Goal: Information Seeking & Learning: Learn about a topic

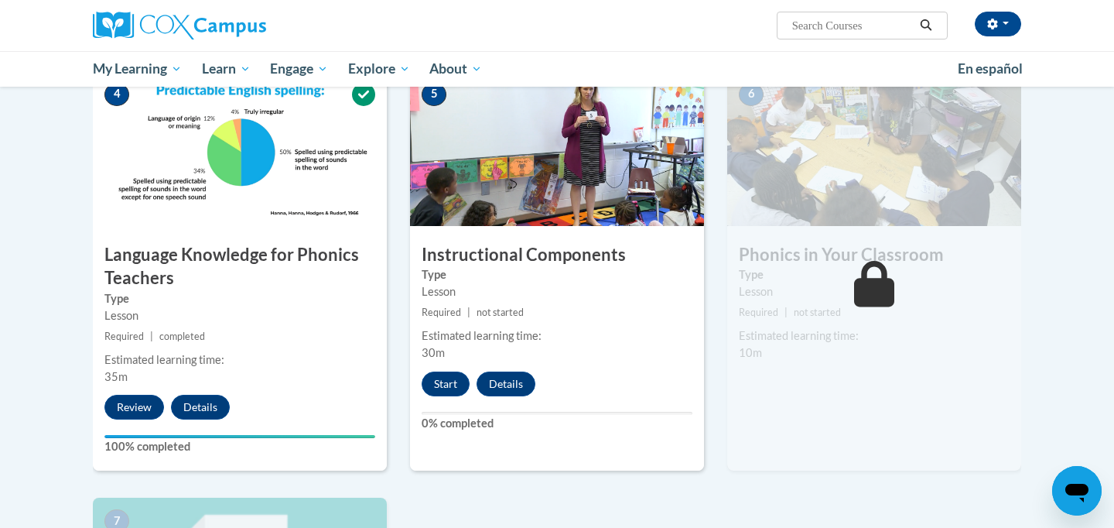
scroll to position [757, 0]
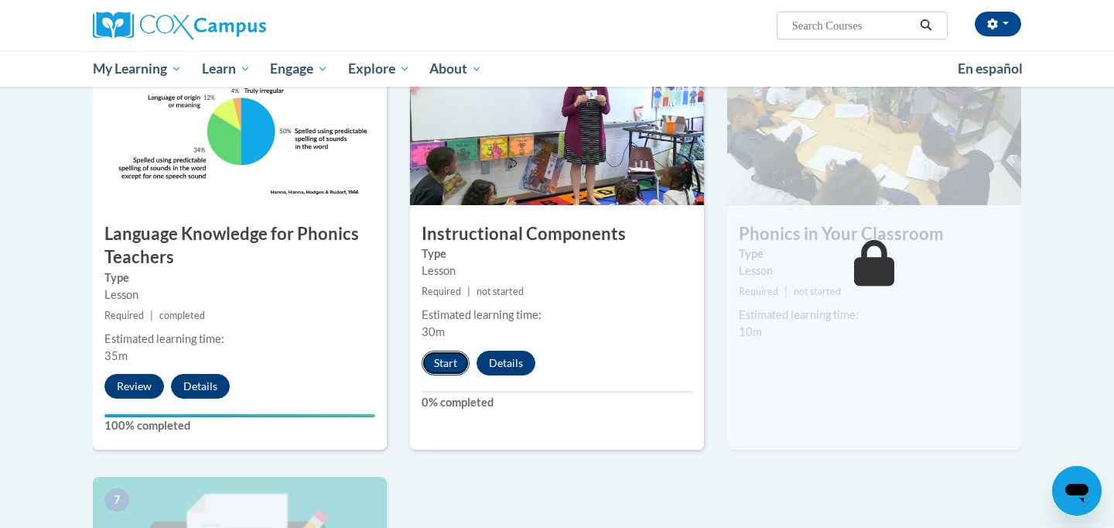
click at [448, 361] on button "Start" at bounding box center [446, 362] width 48 height 25
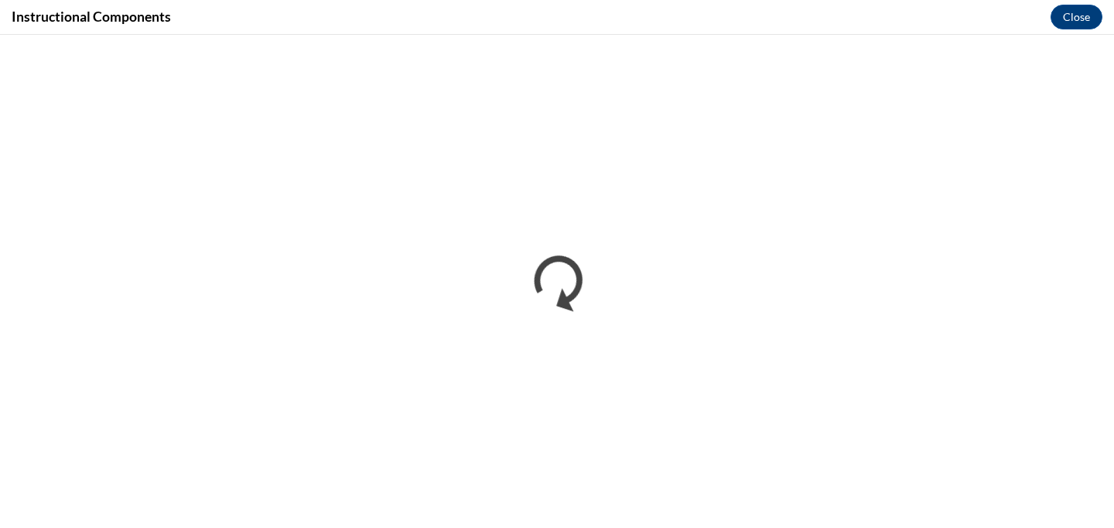
scroll to position [0, 0]
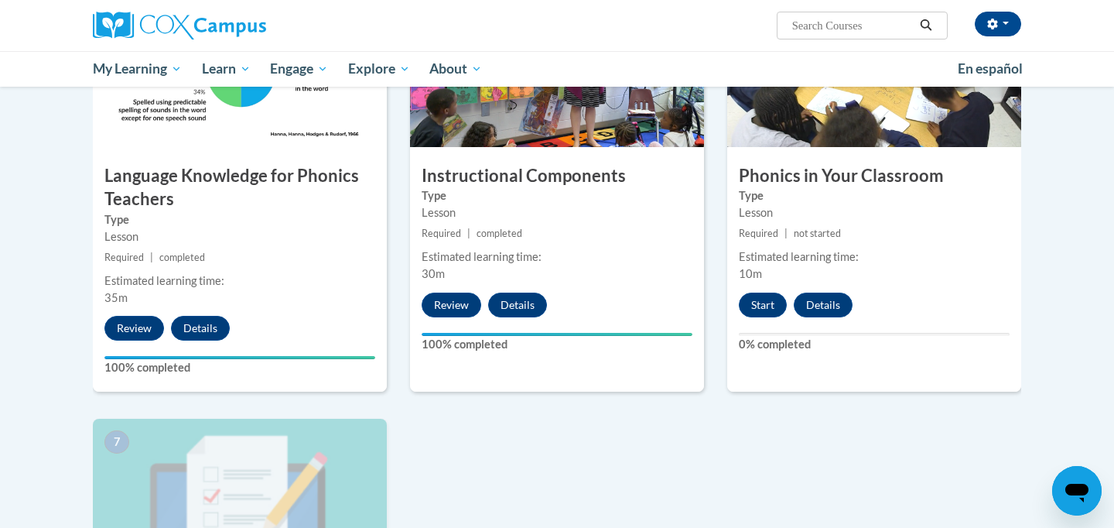
scroll to position [799, 0]
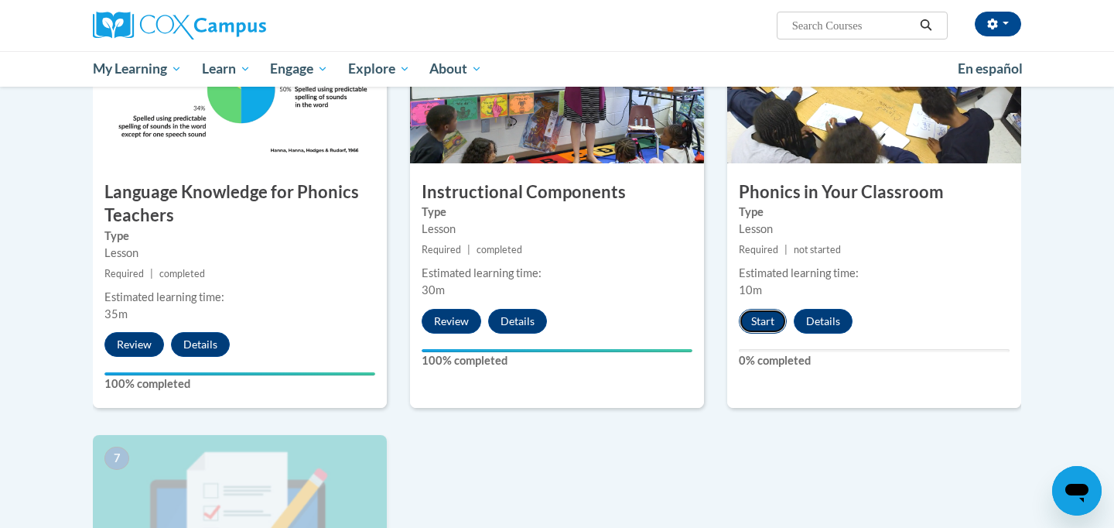
click at [765, 316] on button "Start" at bounding box center [763, 321] width 48 height 25
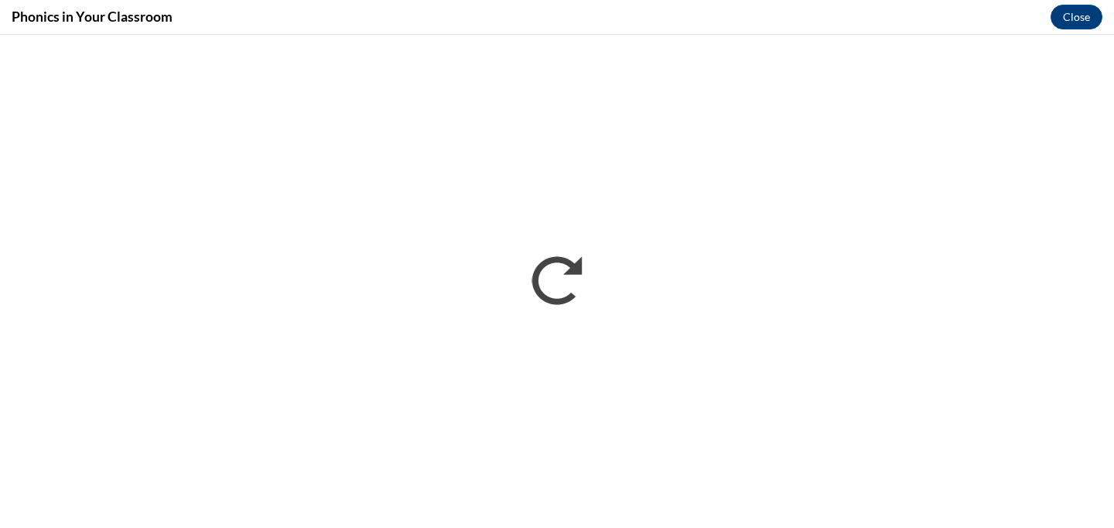
scroll to position [0, 0]
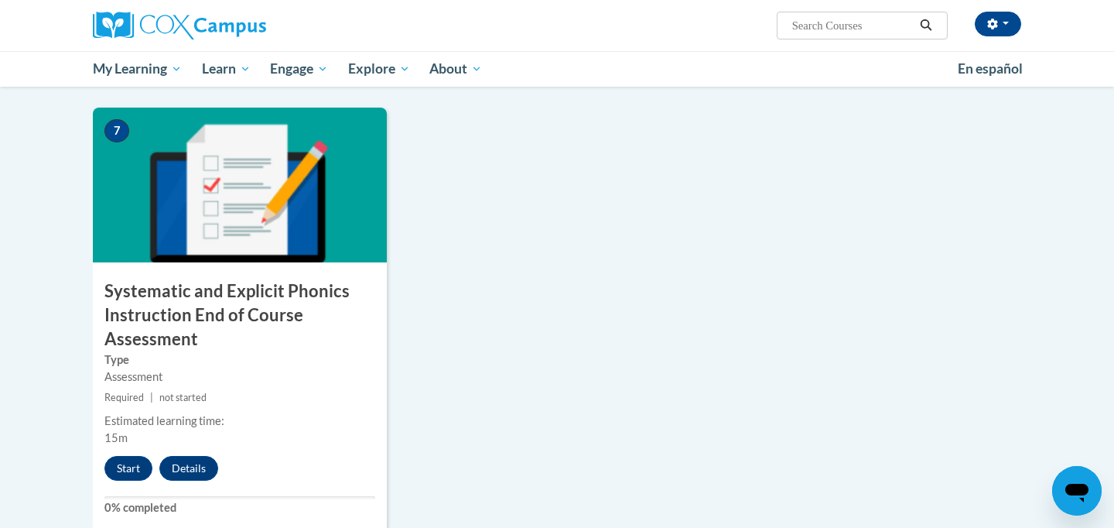
scroll to position [1182, 0]
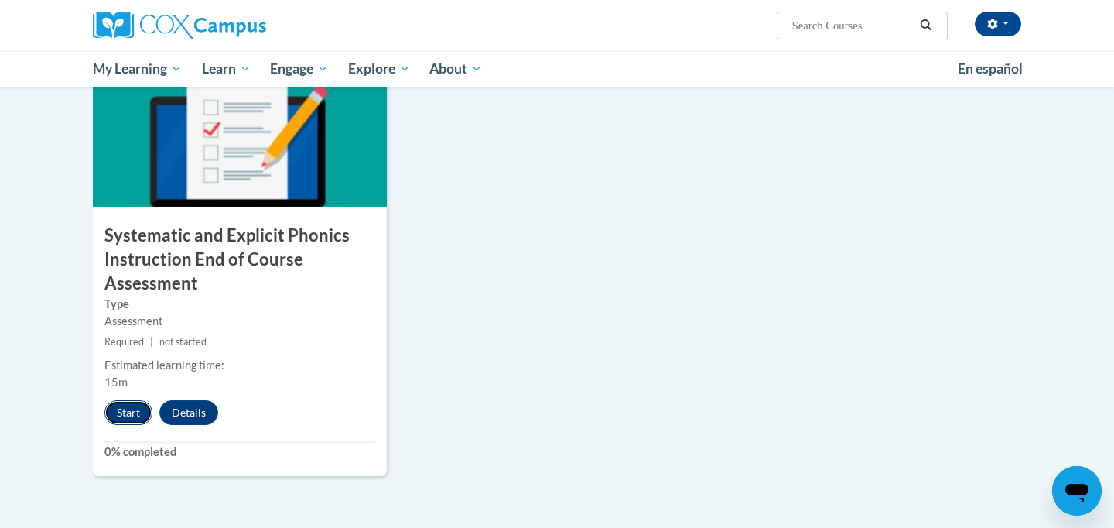
click at [132, 408] on button "Start" at bounding box center [128, 412] width 48 height 25
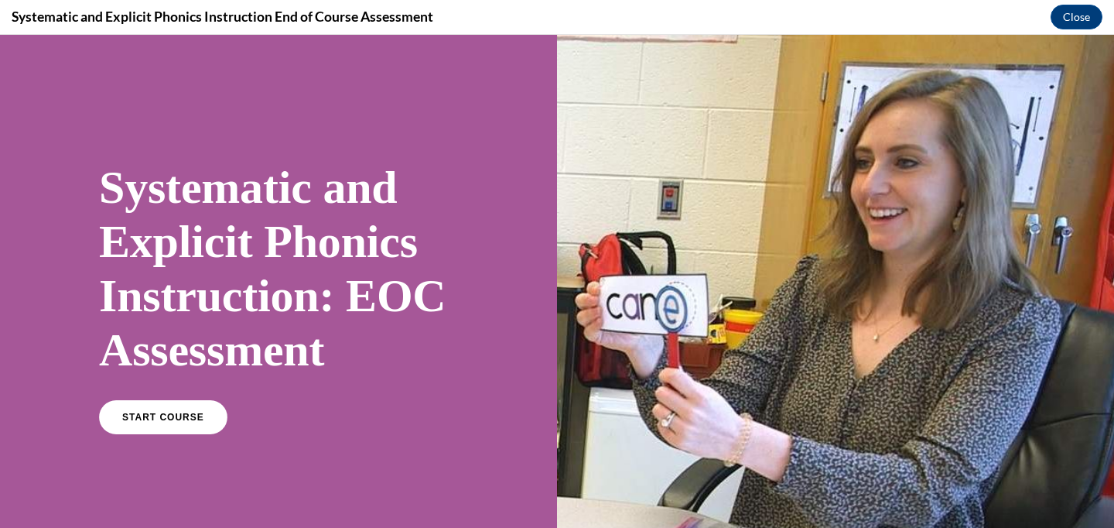
scroll to position [0, 0]
click at [183, 436] on div "START COURSE" at bounding box center [278, 423] width 359 height 47
click at [184, 419] on span "START COURSE" at bounding box center [163, 418] width 86 height 12
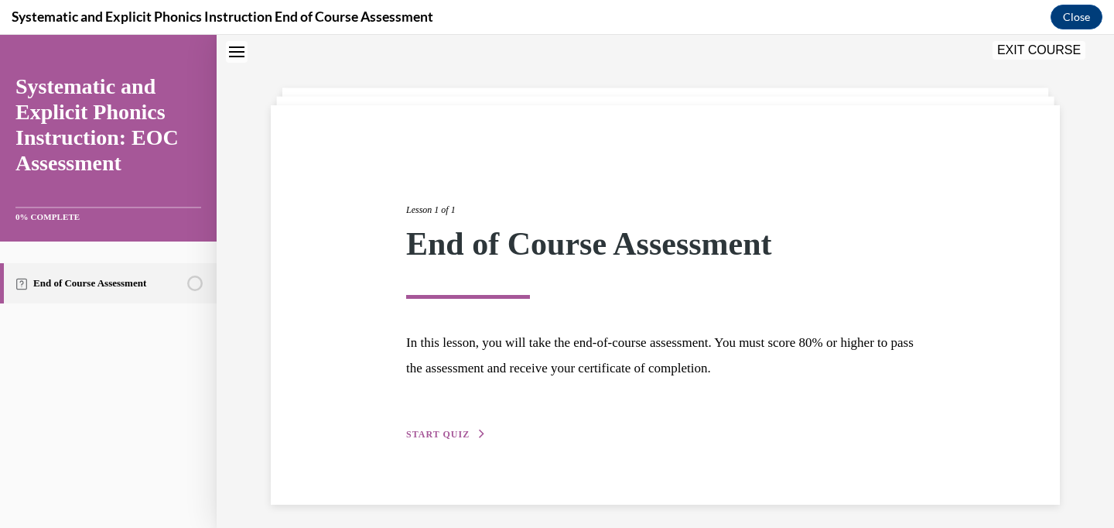
scroll to position [55, 0]
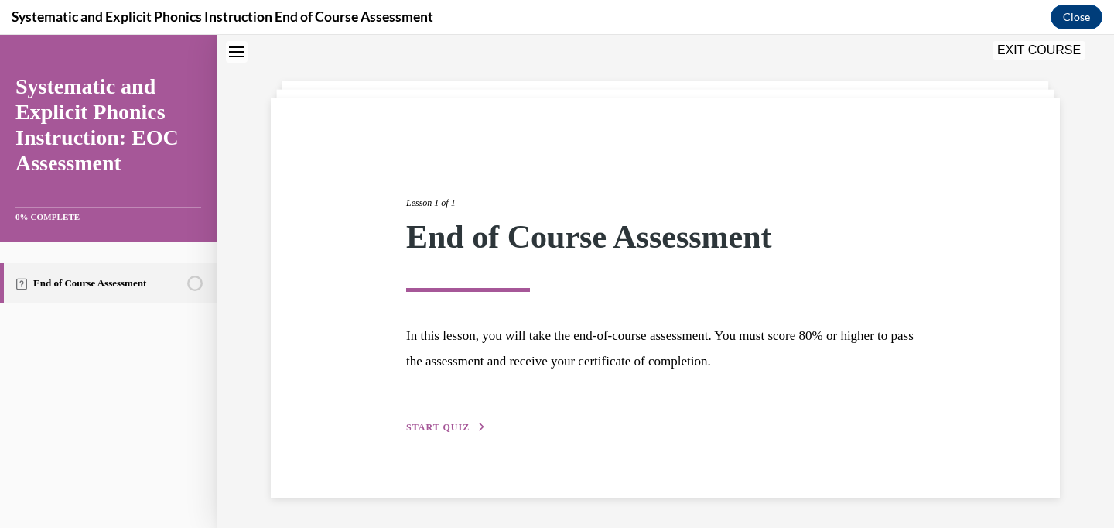
click at [454, 422] on span "START QUIZ" at bounding box center [437, 427] width 63 height 11
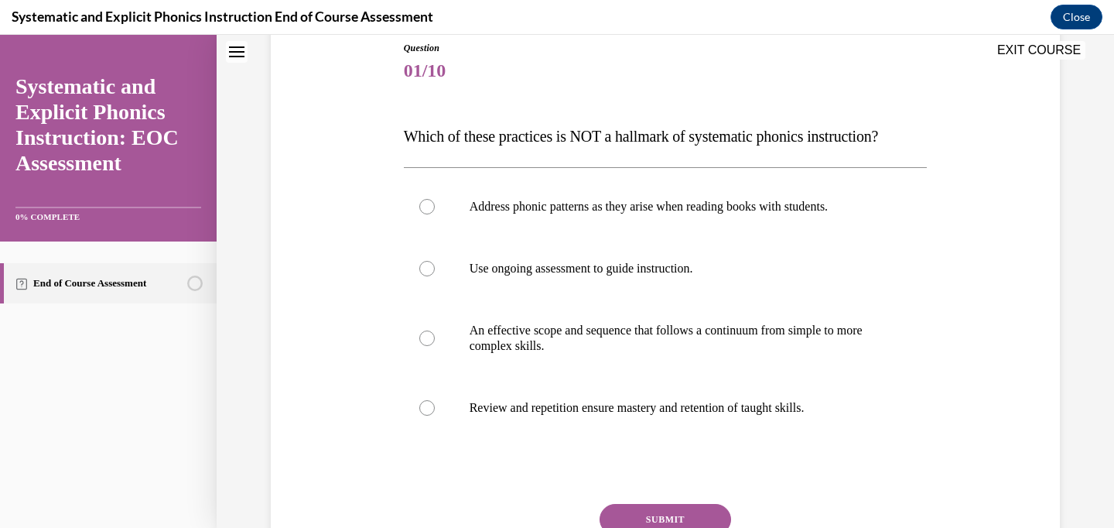
scroll to position [176, 0]
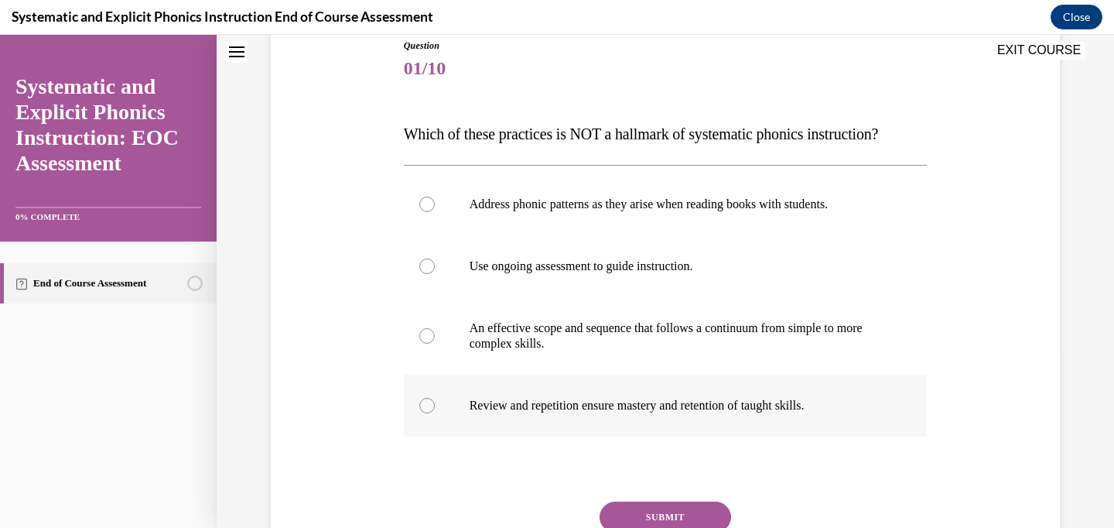
click at [434, 405] on div at bounding box center [426, 405] width 15 height 15
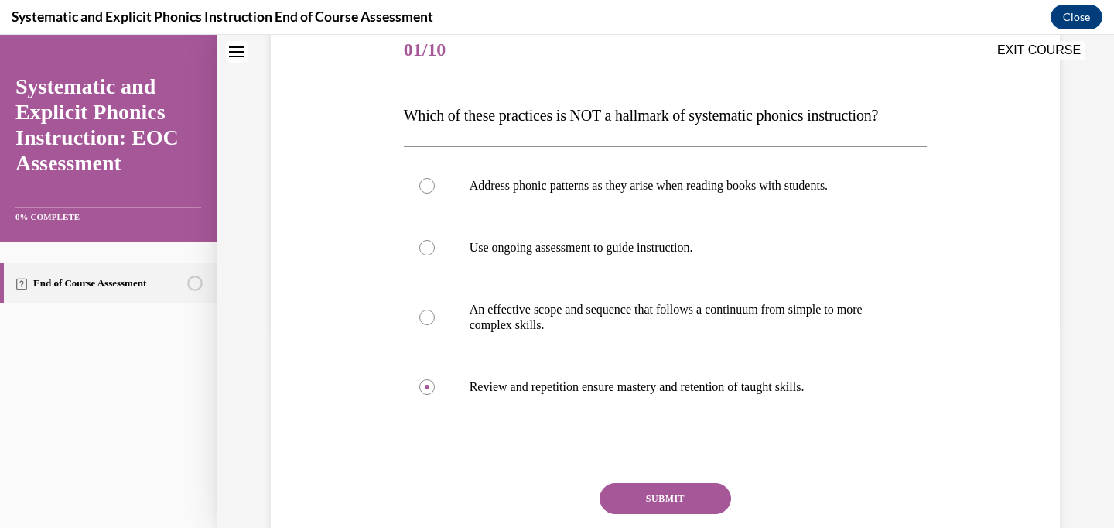
scroll to position [200, 0]
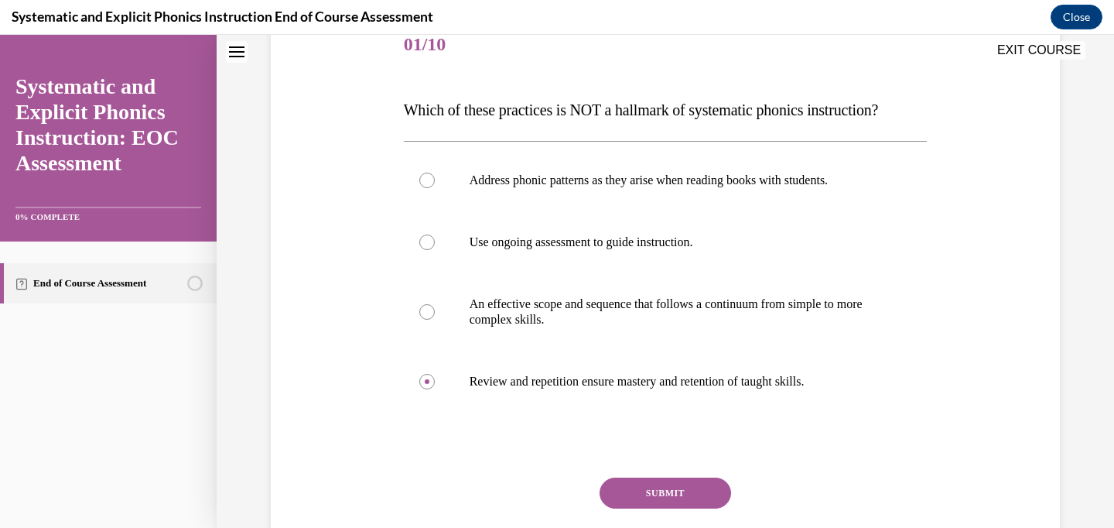
click at [642, 480] on button "SUBMIT" at bounding box center [666, 492] width 132 height 31
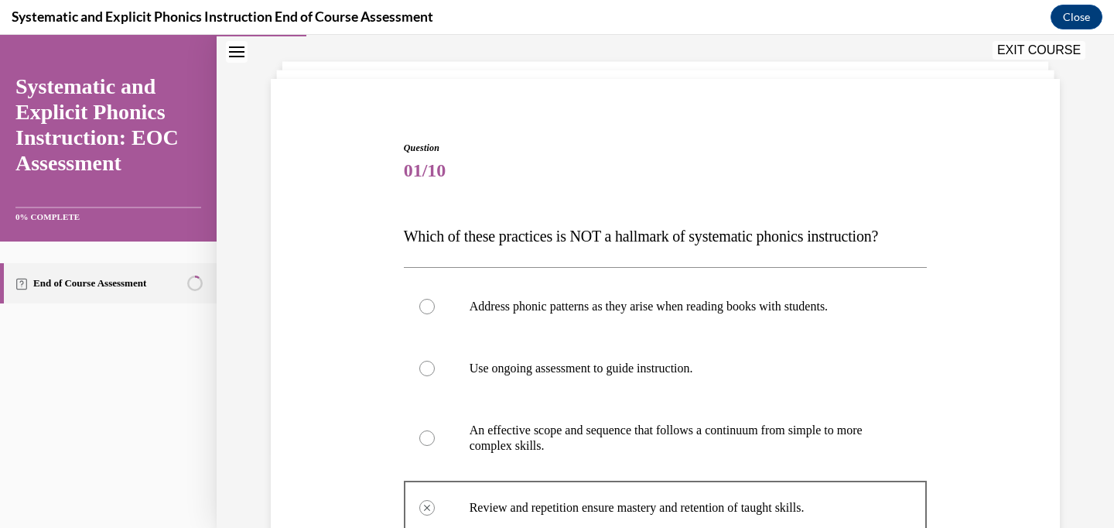
scroll to position [24, 0]
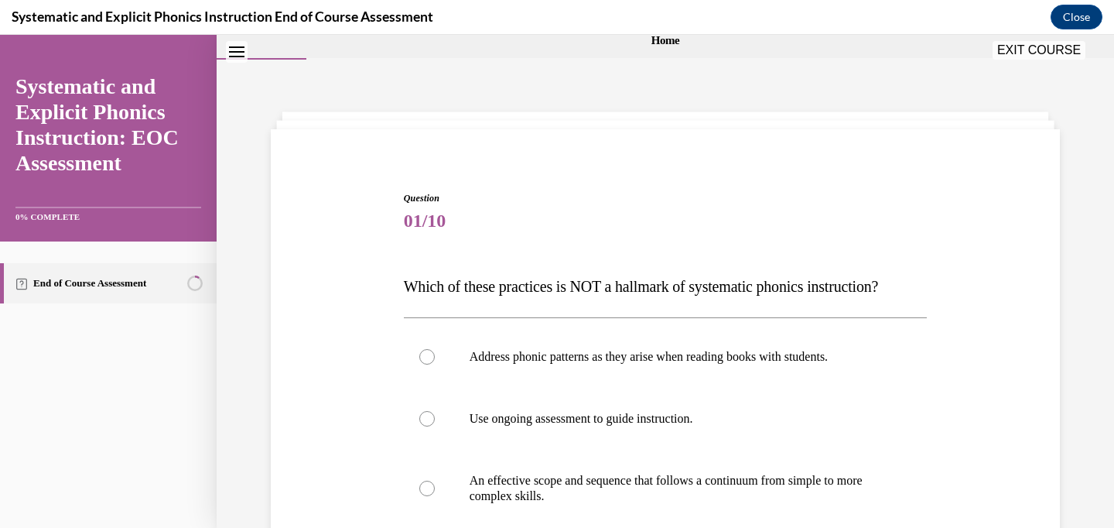
click at [1064, 46] on button "EXIT COURSE" at bounding box center [1039, 50] width 93 height 19
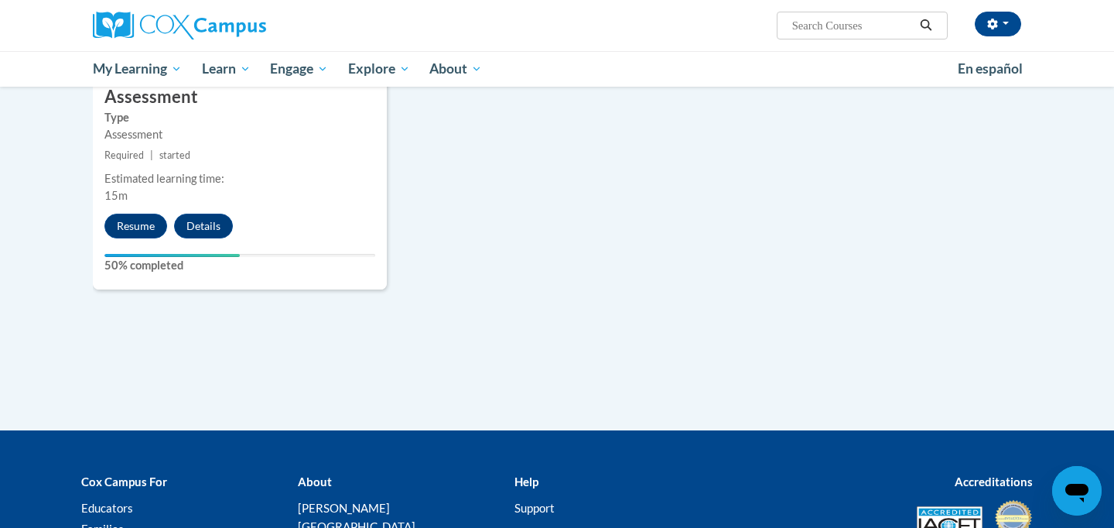
scroll to position [1355, 0]
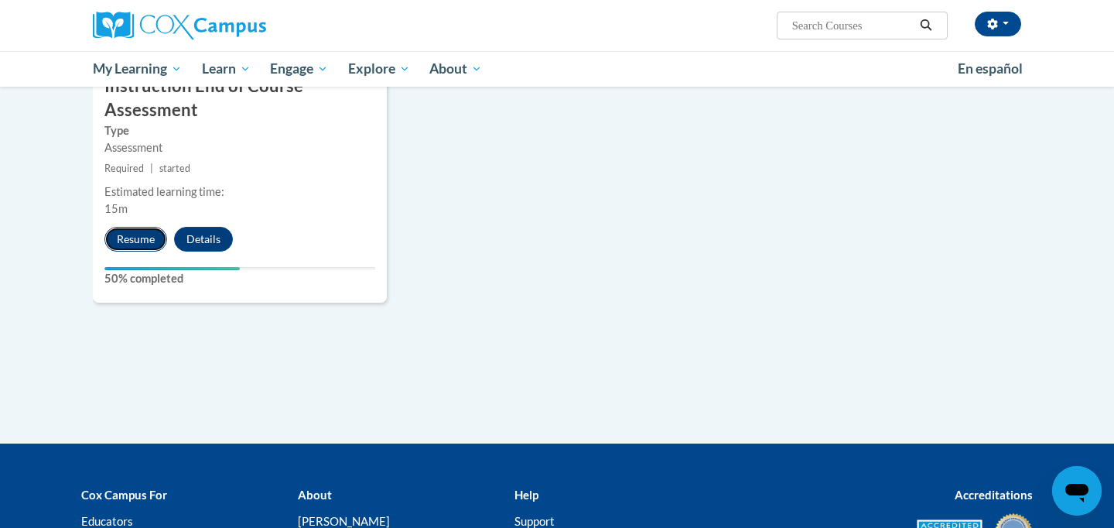
click at [128, 238] on button "Resume" at bounding box center [135, 239] width 63 height 25
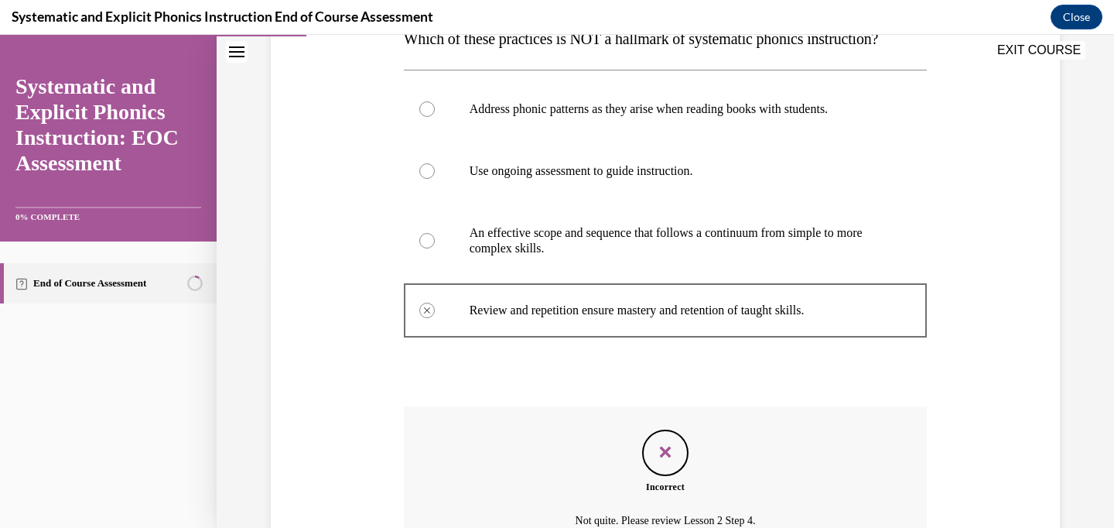
scroll to position [385, 0]
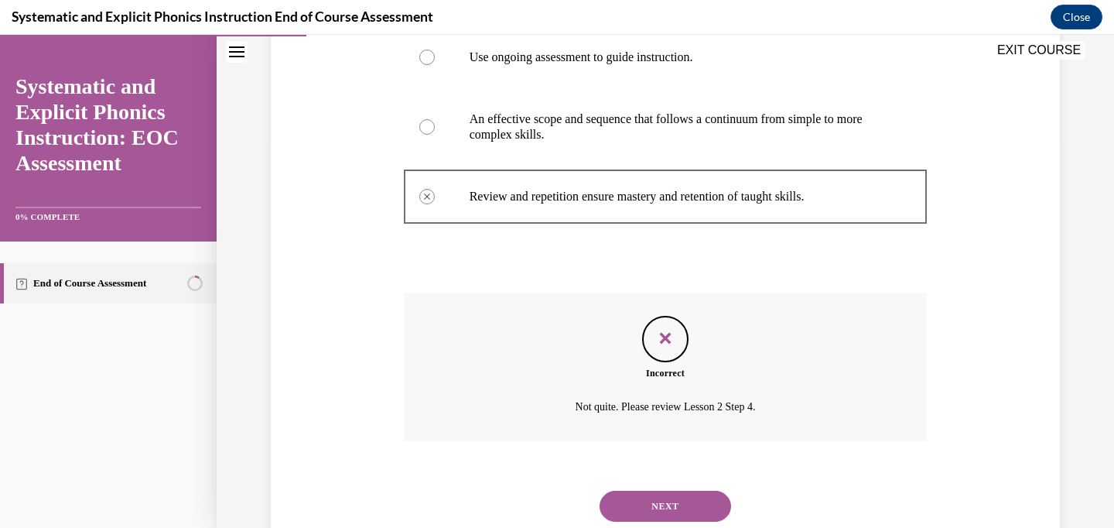
click at [644, 511] on button "NEXT" at bounding box center [666, 506] width 132 height 31
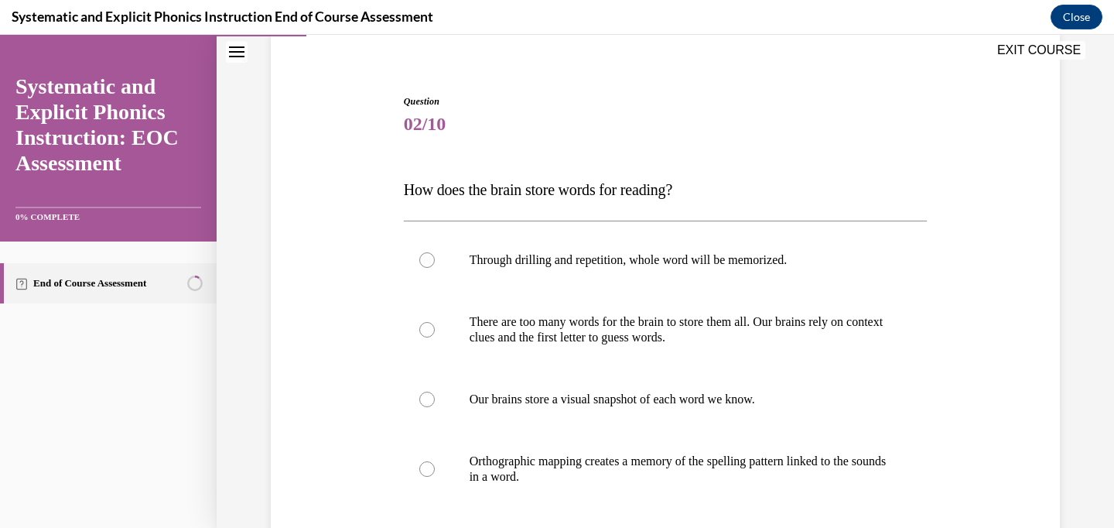
scroll to position [127, 0]
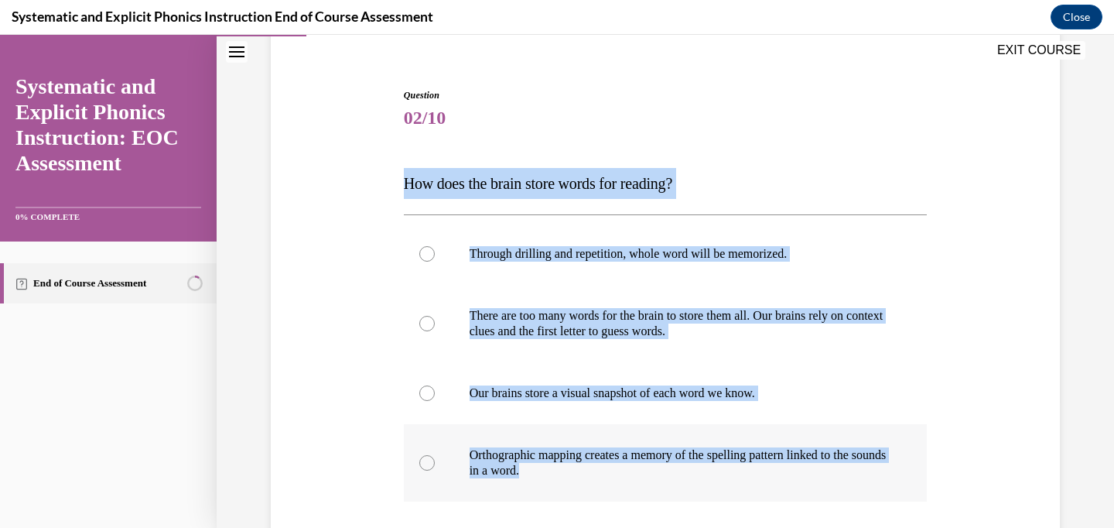
copy div "How does the brain store words for reading? Through drilling and repetition, wh…"
drag, startPoint x: 401, startPoint y: 183, endPoint x: 583, endPoint y: 466, distance: 336.9
click at [583, 466] on div "Question 02/10 How does the brain store words for reading? Through drilling and…" at bounding box center [666, 379] width 532 height 628
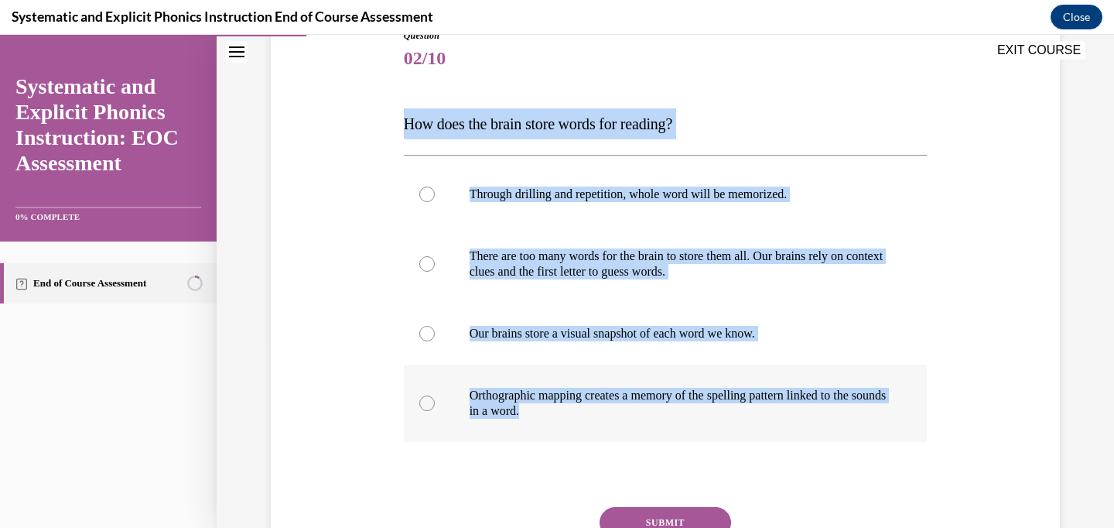
click at [597, 412] on p "Orthographic mapping creates a memory of the spelling pattern linked to the sou…" at bounding box center [679, 403] width 419 height 31
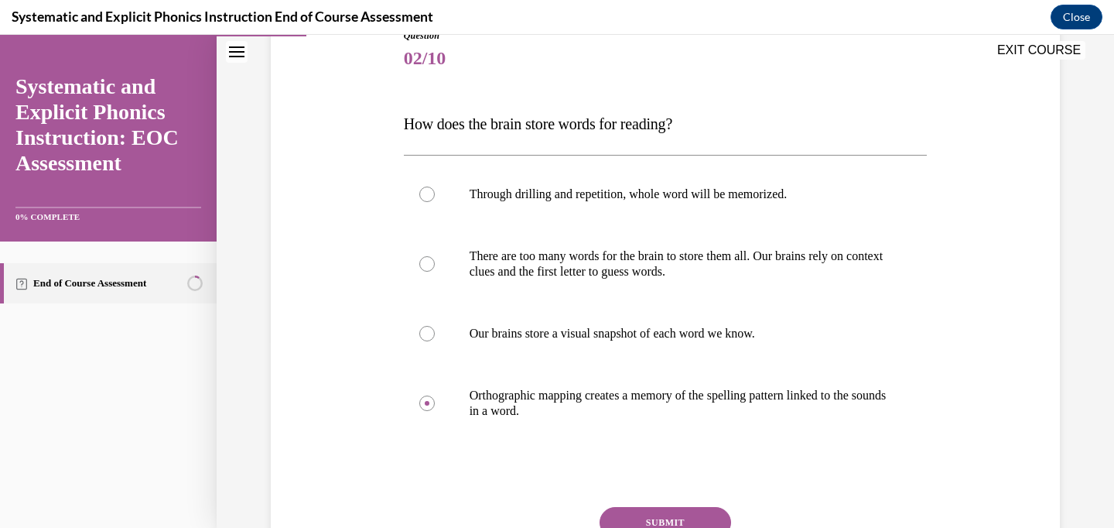
click at [675, 515] on button "SUBMIT" at bounding box center [666, 522] width 132 height 31
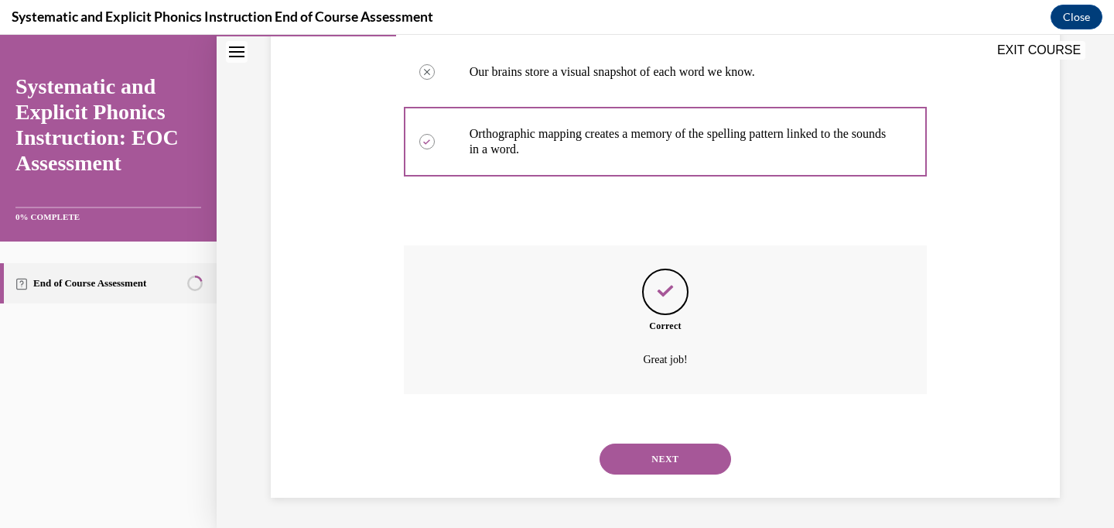
scroll to position [449, 0]
click at [671, 467] on button "NEXT" at bounding box center [666, 458] width 132 height 31
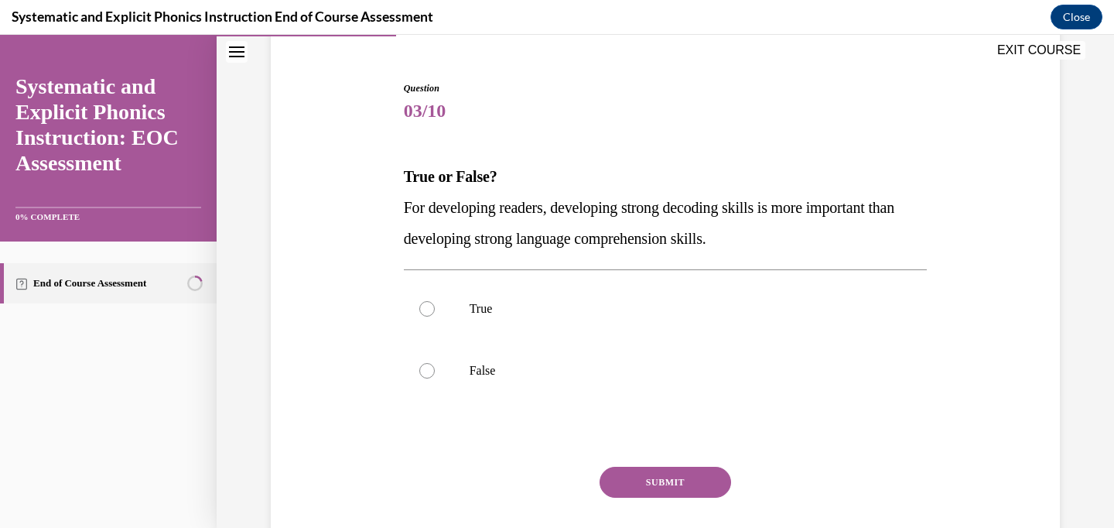
scroll to position [137, 0]
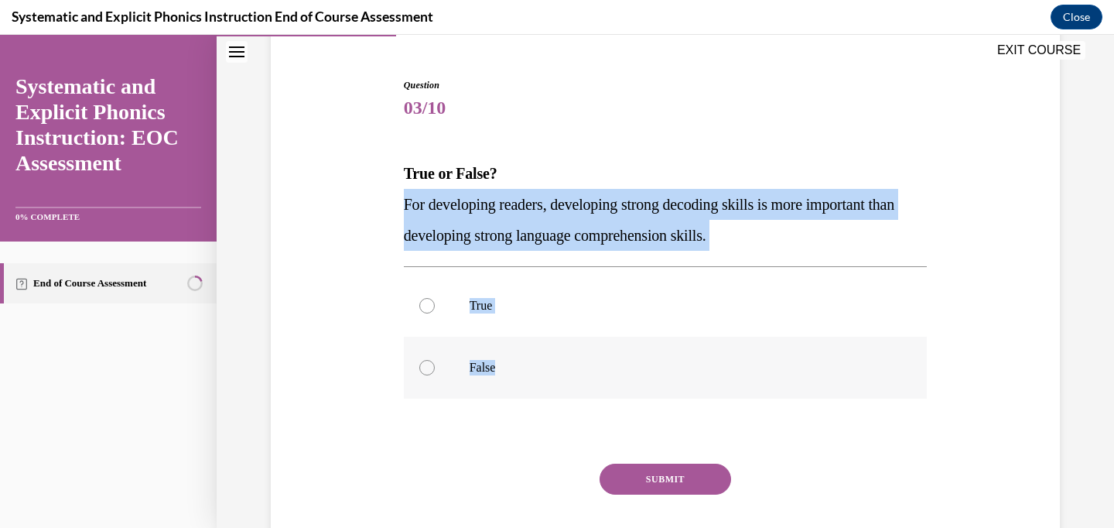
copy div "For developing readers, developing strong decoding skills is more important tha…"
drag, startPoint x: 401, startPoint y: 204, endPoint x: 560, endPoint y: 362, distance: 224.3
click at [560, 362] on div "Question 03/10 True or False? For developing readers, developing strong decodin…" at bounding box center [666, 322] width 532 height 535
click at [488, 367] on p "False" at bounding box center [679, 367] width 419 height 15
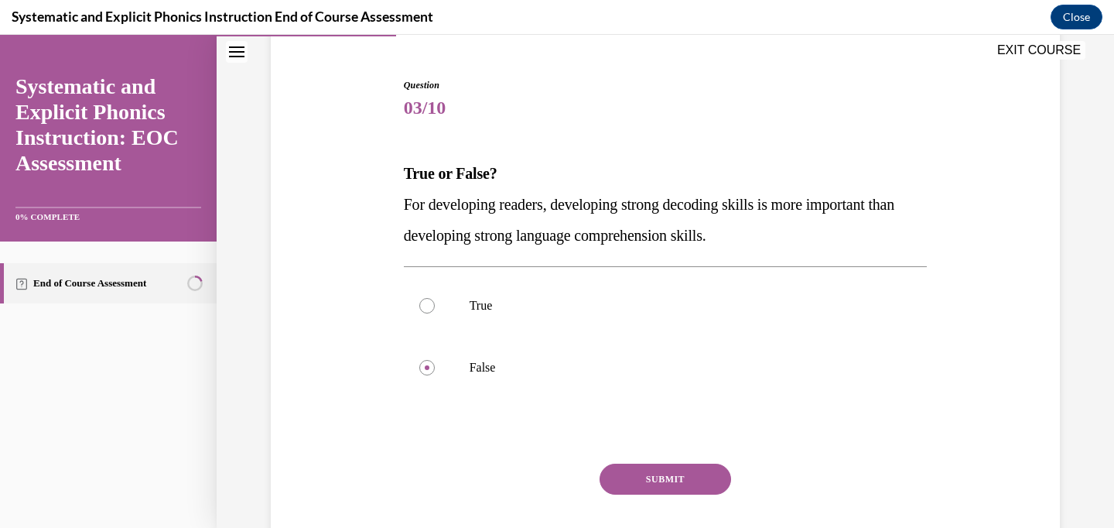
click at [691, 468] on button "SUBMIT" at bounding box center [666, 478] width 132 height 31
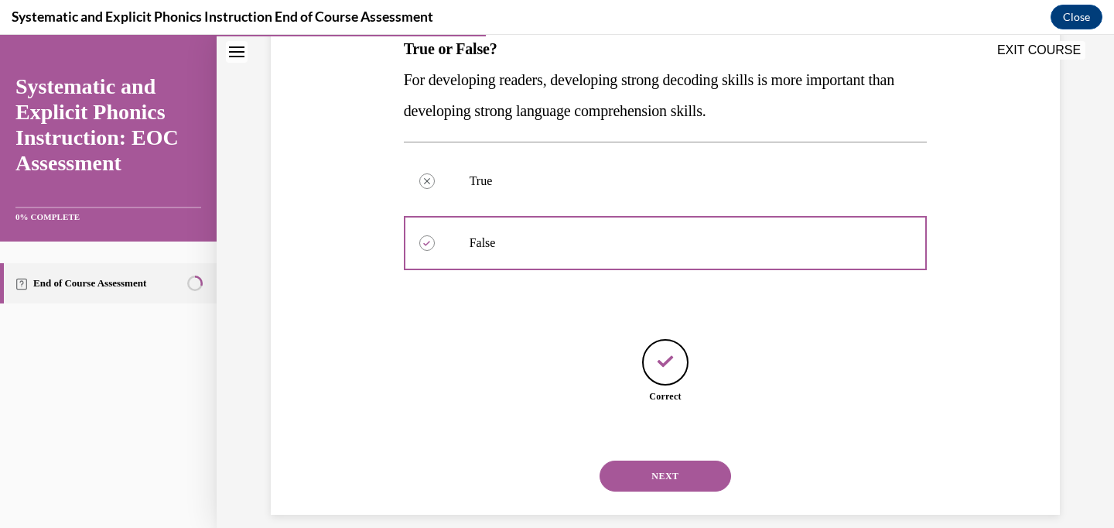
scroll to position [279, 0]
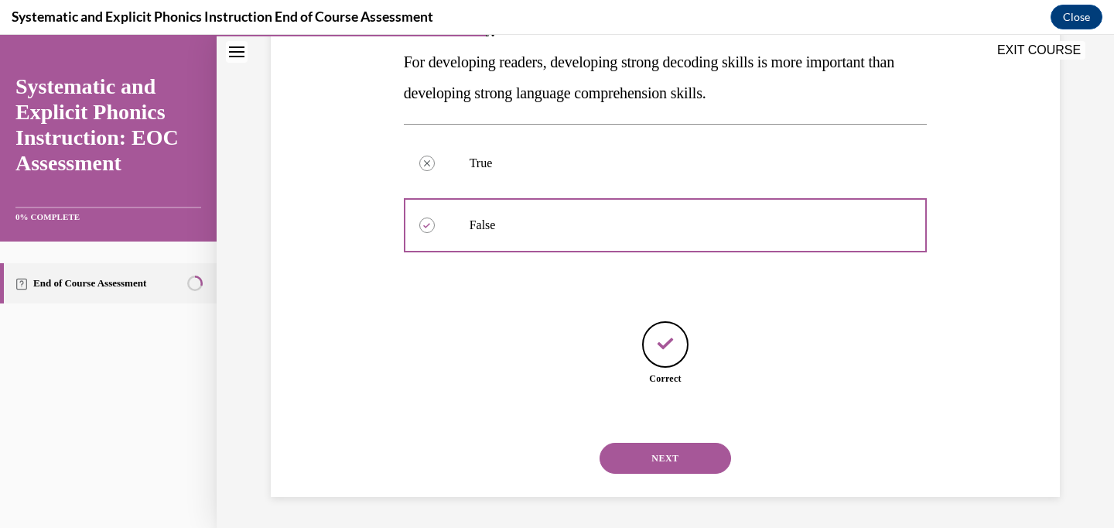
click at [676, 457] on button "NEXT" at bounding box center [666, 458] width 132 height 31
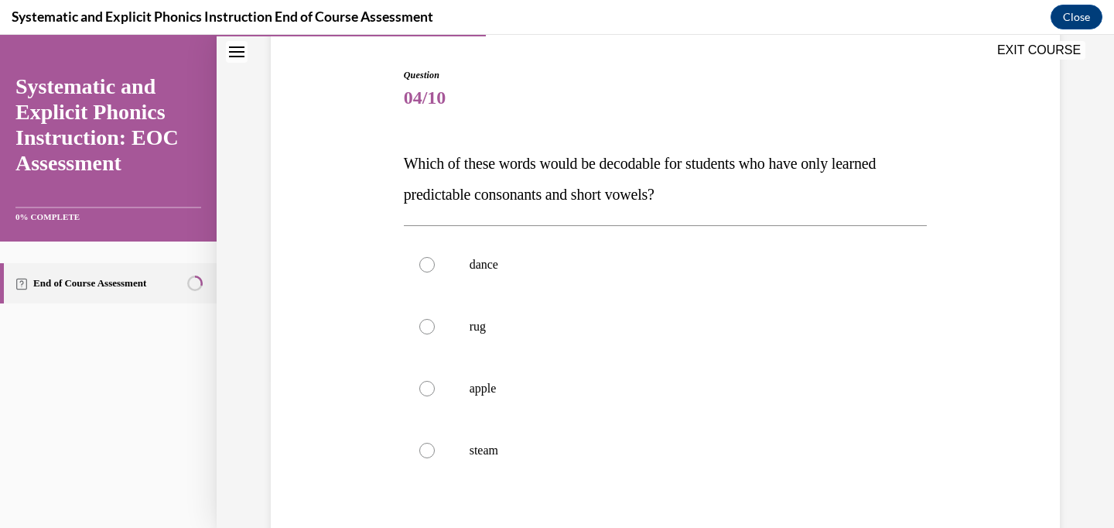
scroll to position [148, 0]
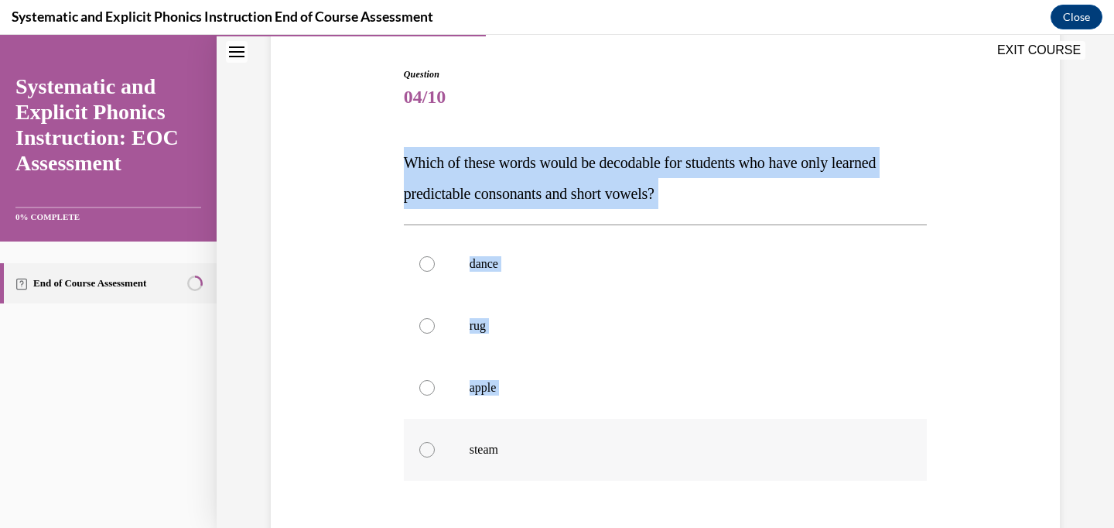
copy div "Which of these words would be decodable for students who have only learned pred…"
drag, startPoint x: 405, startPoint y: 159, endPoint x: 523, endPoint y: 460, distance: 324.1
click at [523, 460] on div "Question 04/10 Which of these words would be decodable for students who have on…" at bounding box center [666, 369] width 524 height 605
click at [596, 154] on span "Which of these words would be decodable for students who have only learned pred…" at bounding box center [640, 178] width 473 height 48
copy div "Which of these words would be decodable for students who have only learned pred…"
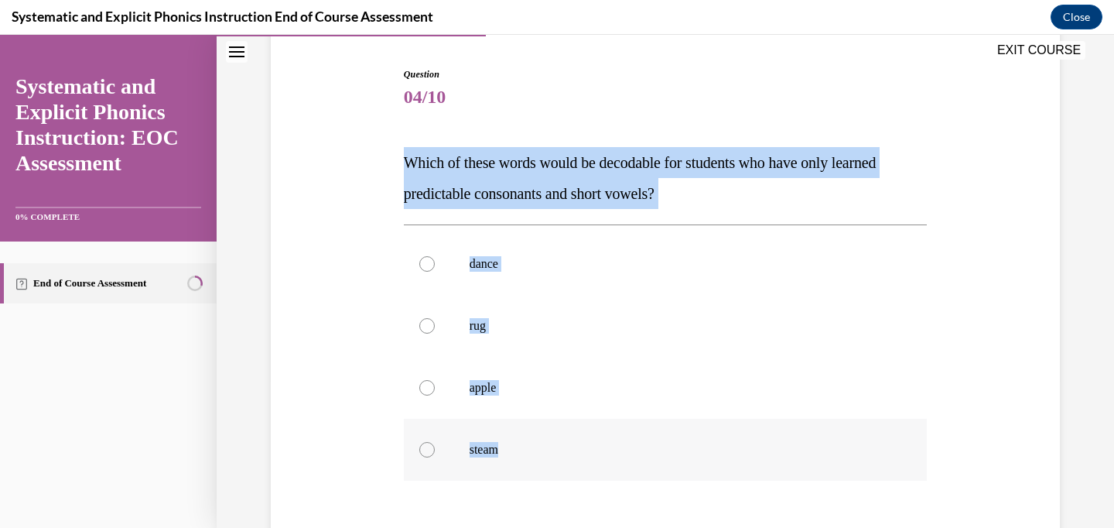
copy div "Which of these words would be decodable for students who have only learned pred…"
drag, startPoint x: 407, startPoint y: 159, endPoint x: 504, endPoint y: 449, distance: 305.3
click at [504, 449] on div "Question 04/10 Which of these words would be decodable for students who have on…" at bounding box center [666, 369] width 524 height 605
click at [509, 319] on p "rug" at bounding box center [679, 325] width 419 height 15
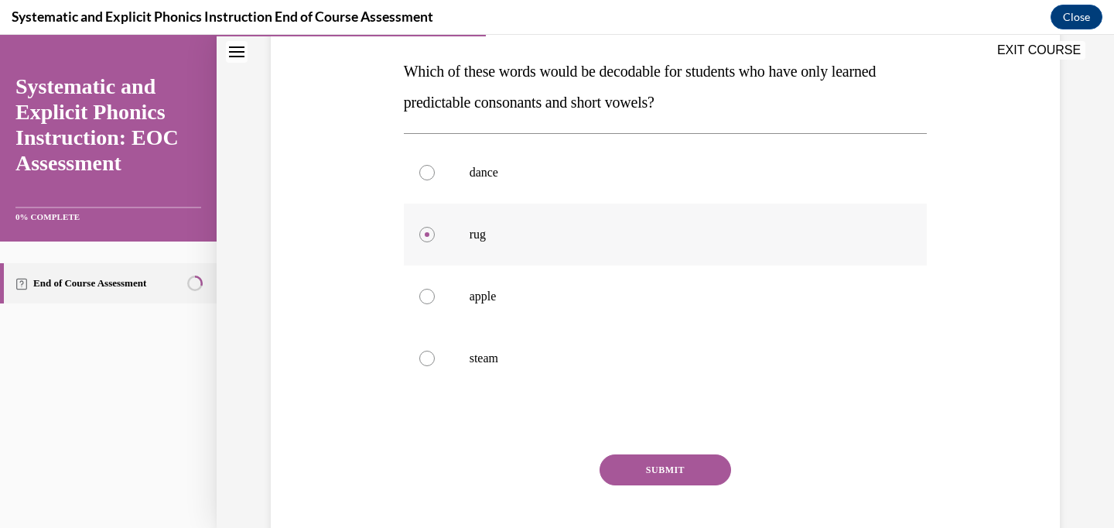
scroll to position [323, 0]
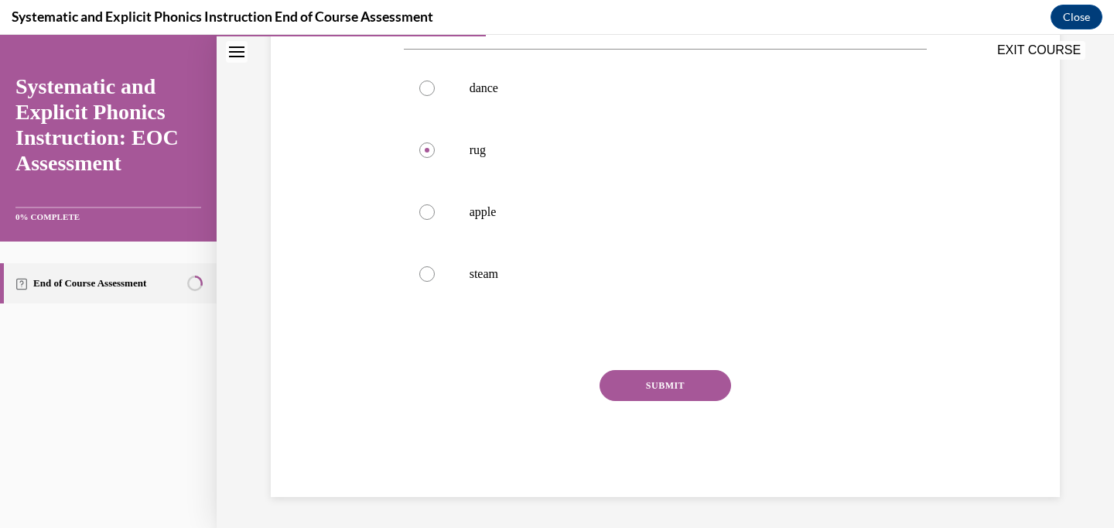
click at [616, 374] on button "SUBMIT" at bounding box center [666, 385] width 132 height 31
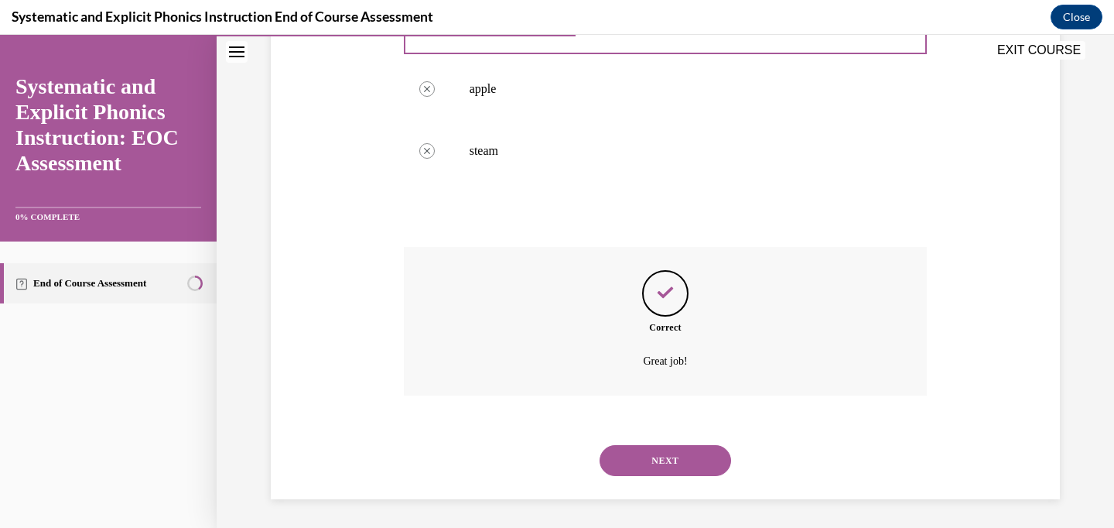
scroll to position [449, 0]
click at [646, 454] on button "NEXT" at bounding box center [666, 458] width 132 height 31
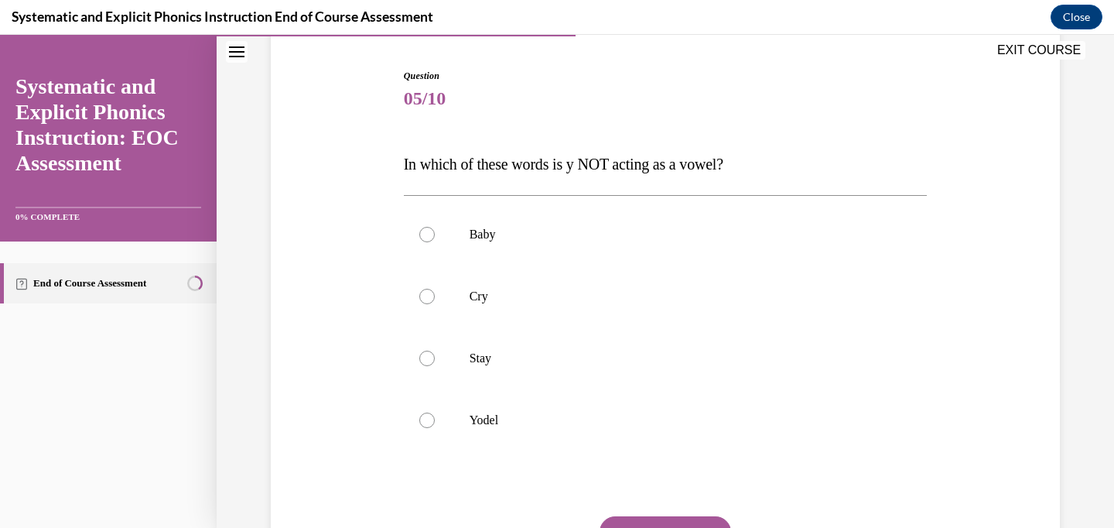
scroll to position [149, 0]
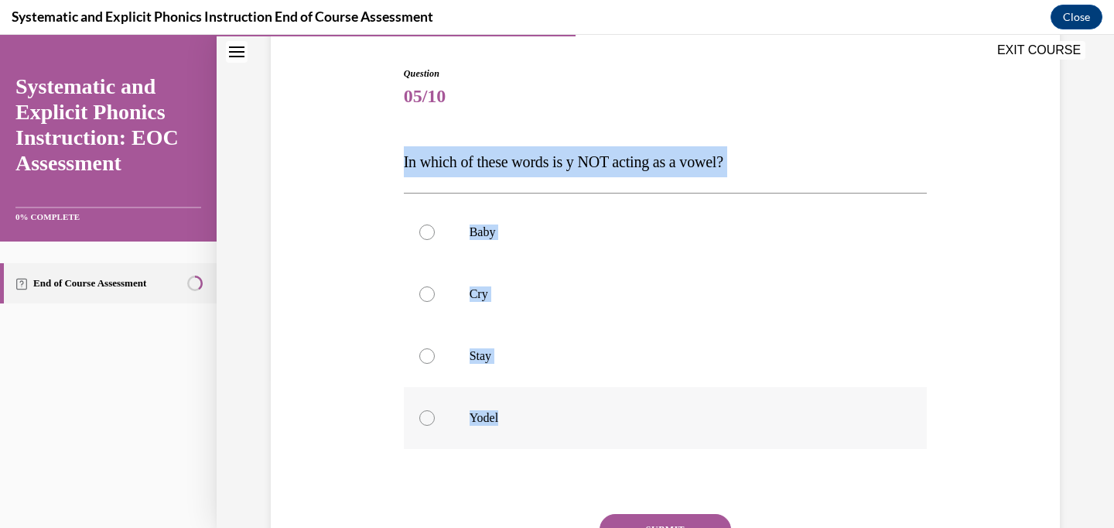
copy div "In which of these words is y NOT acting as a vowel? Baby Cry Stay Yodel"
drag, startPoint x: 403, startPoint y: 163, endPoint x: 500, endPoint y: 421, distance: 275.2
click at [500, 421] on div "Question 05/10 In which of these words is y NOT acting as a vowel? Baby Cry Sta…" at bounding box center [666, 354] width 524 height 574
click at [521, 424] on p "Yodel" at bounding box center [679, 417] width 419 height 15
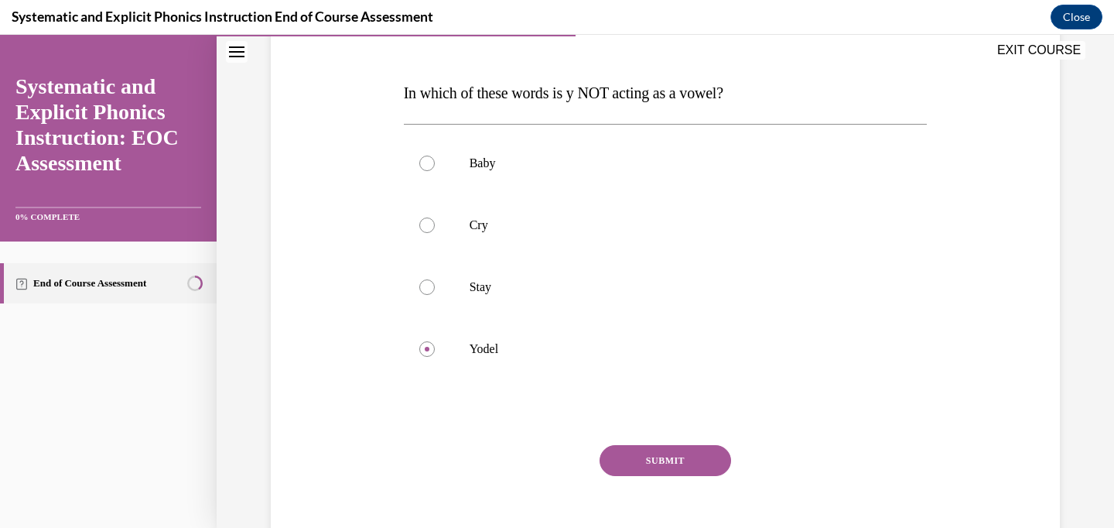
click at [655, 458] on button "SUBMIT" at bounding box center [666, 460] width 132 height 31
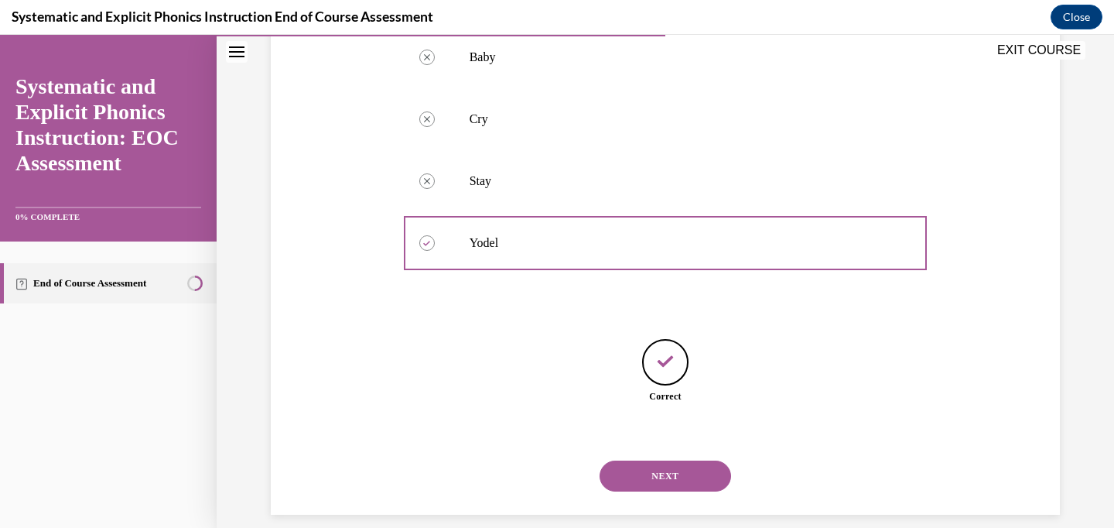
scroll to position [341, 0]
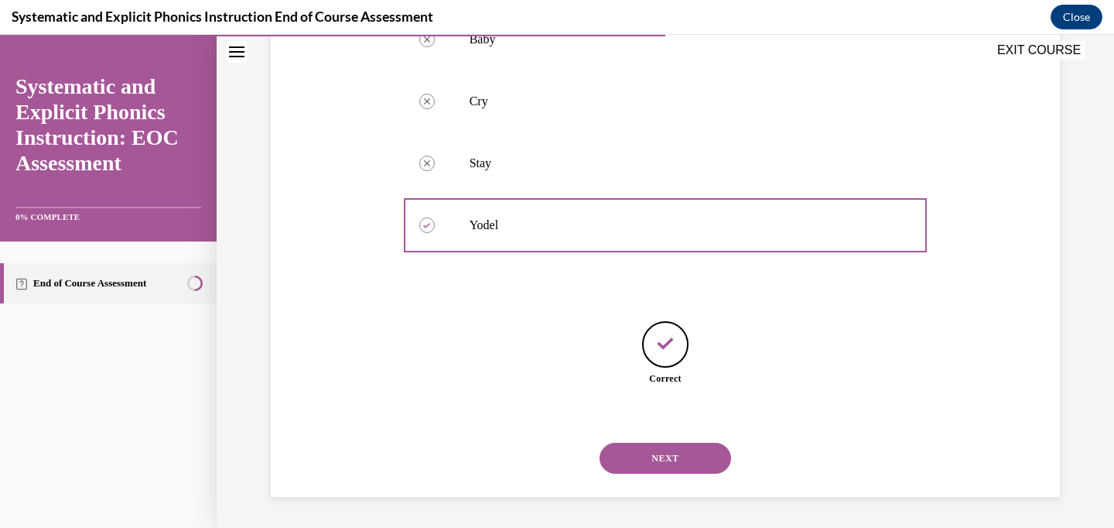
click at [671, 463] on button "NEXT" at bounding box center [666, 458] width 132 height 31
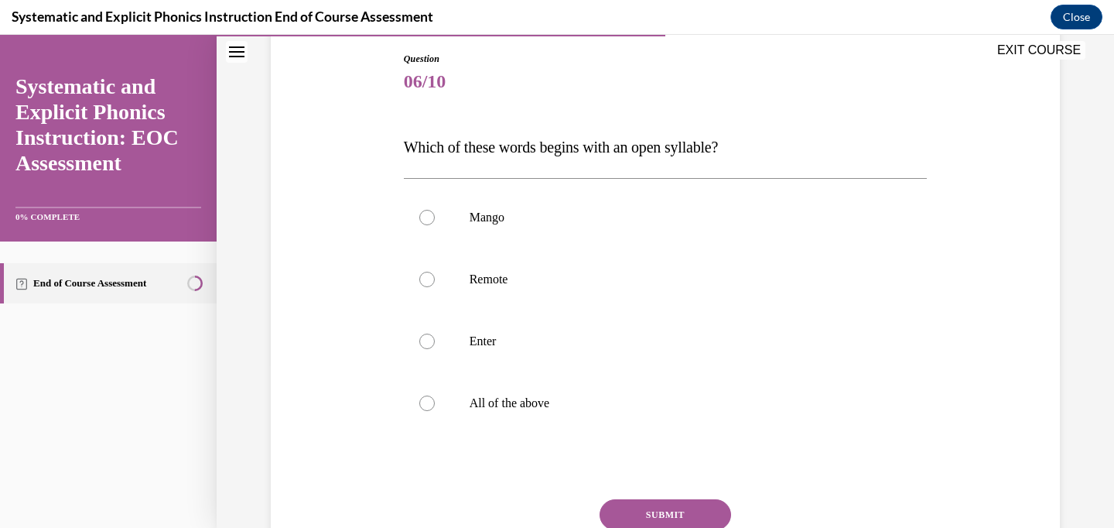
scroll to position [165, 0]
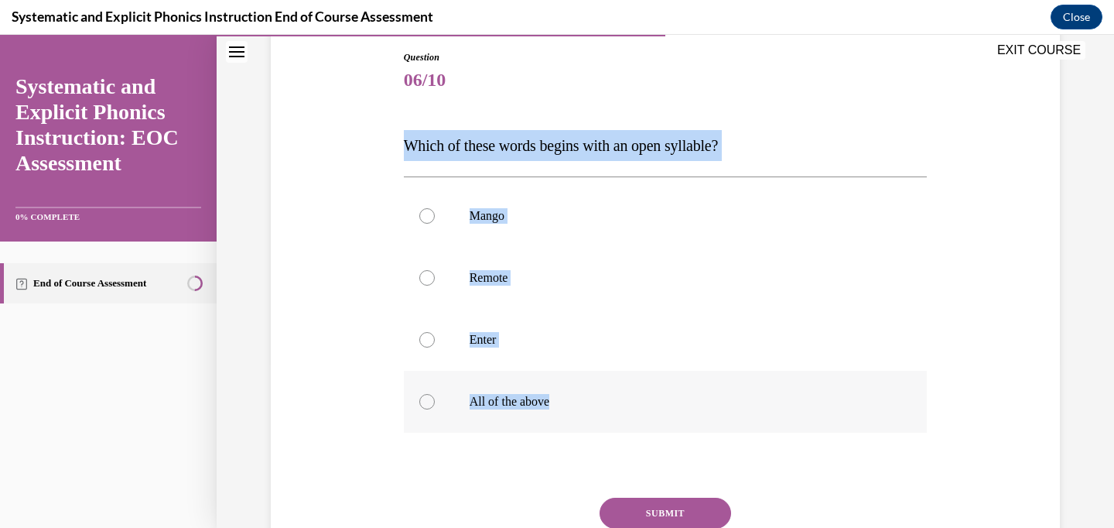
copy div "Which of these words begins with an open syllable? Mango Remote Enter All of th…"
drag, startPoint x: 405, startPoint y: 144, endPoint x: 570, endPoint y: 408, distance: 311.7
click at [570, 408] on div "Question 06/10 Which of these words begins with an open syllable? Mango Remote …" at bounding box center [666, 337] width 524 height 574
click at [518, 296] on div at bounding box center [666, 278] width 524 height 62
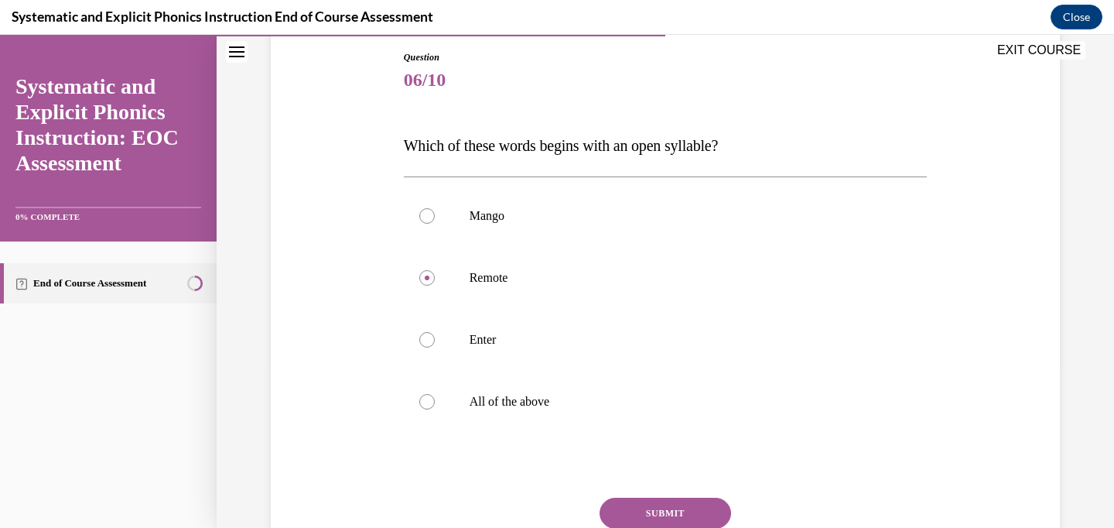
click at [675, 501] on button "SUBMIT" at bounding box center [666, 512] width 132 height 31
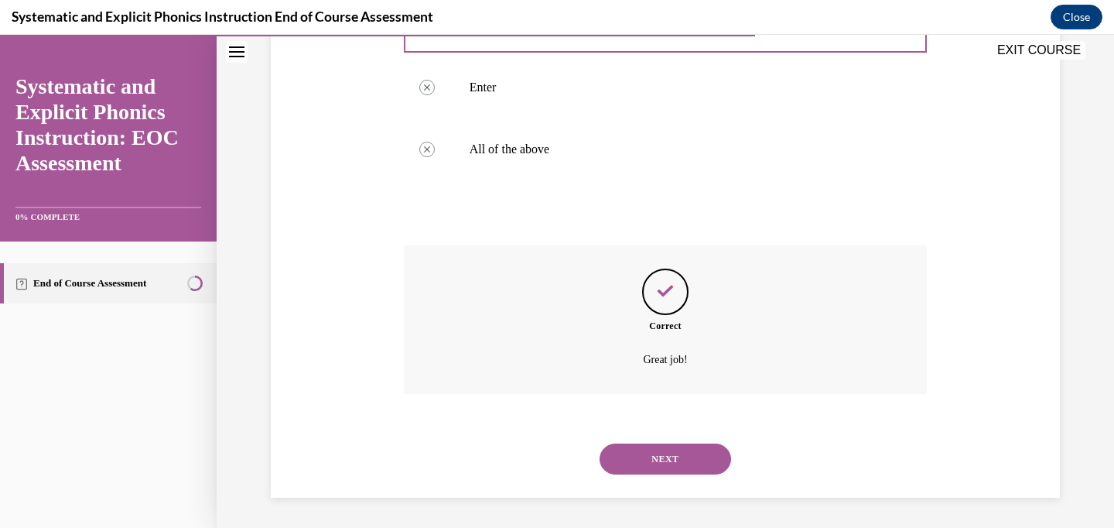
scroll to position [418, 0]
click at [680, 462] on button "NEXT" at bounding box center [666, 458] width 132 height 31
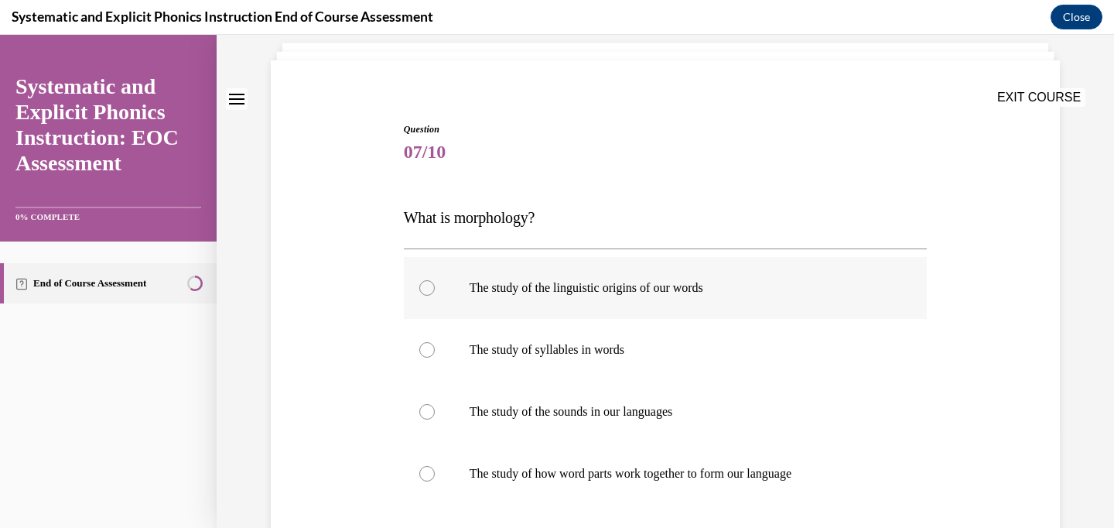
scroll to position [96, 0]
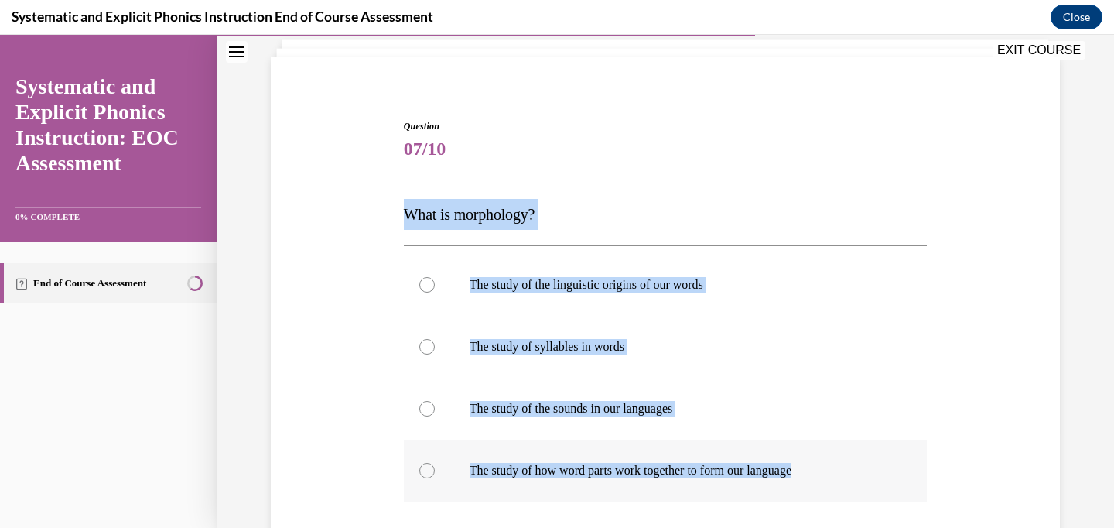
copy div "What is morphology? The study of the linguistic origins of our words The study …"
drag, startPoint x: 402, startPoint y: 210, endPoint x: 829, endPoint y: 466, distance: 498.2
click at [829, 466] on div "Question 07/10 What is morphology? The study of the linguistic origins of our w…" at bounding box center [666, 394] width 532 height 597
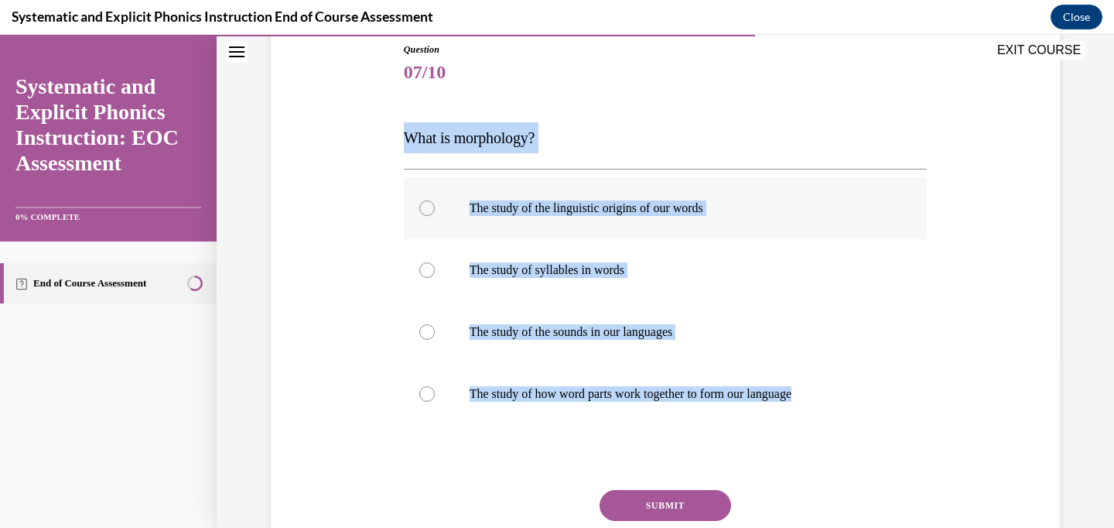
scroll to position [176, 0]
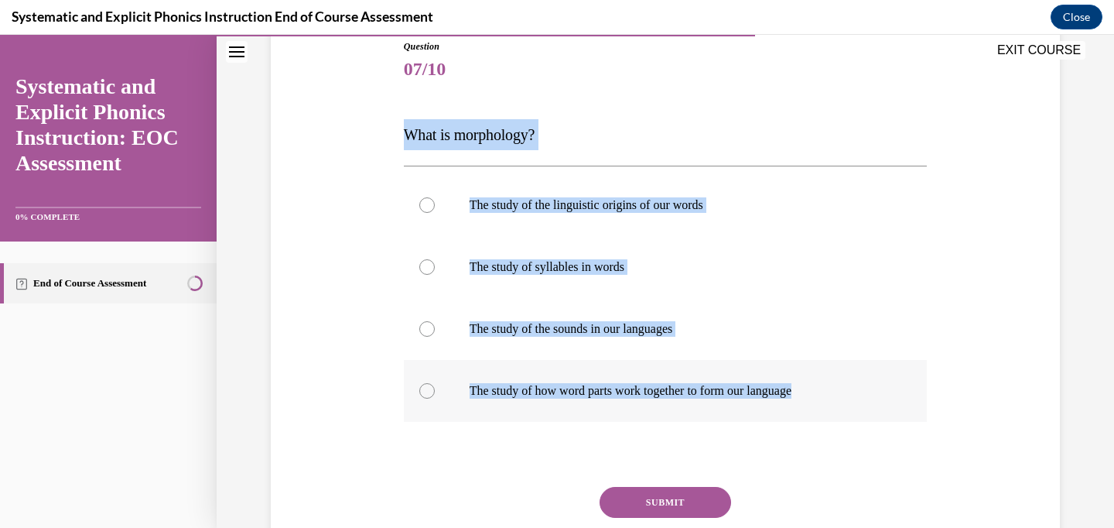
click at [648, 401] on div at bounding box center [666, 391] width 524 height 62
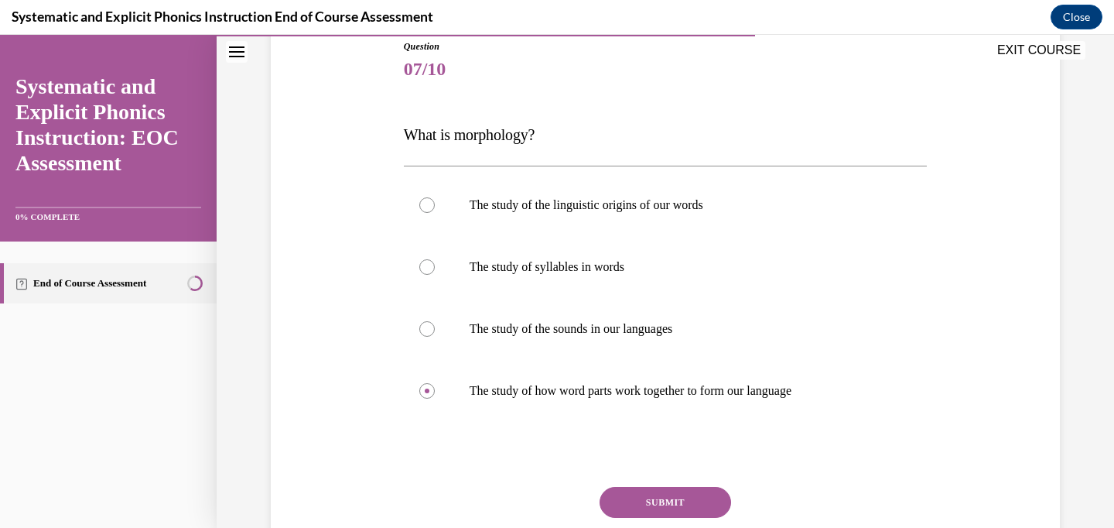
click at [680, 494] on button "SUBMIT" at bounding box center [666, 502] width 132 height 31
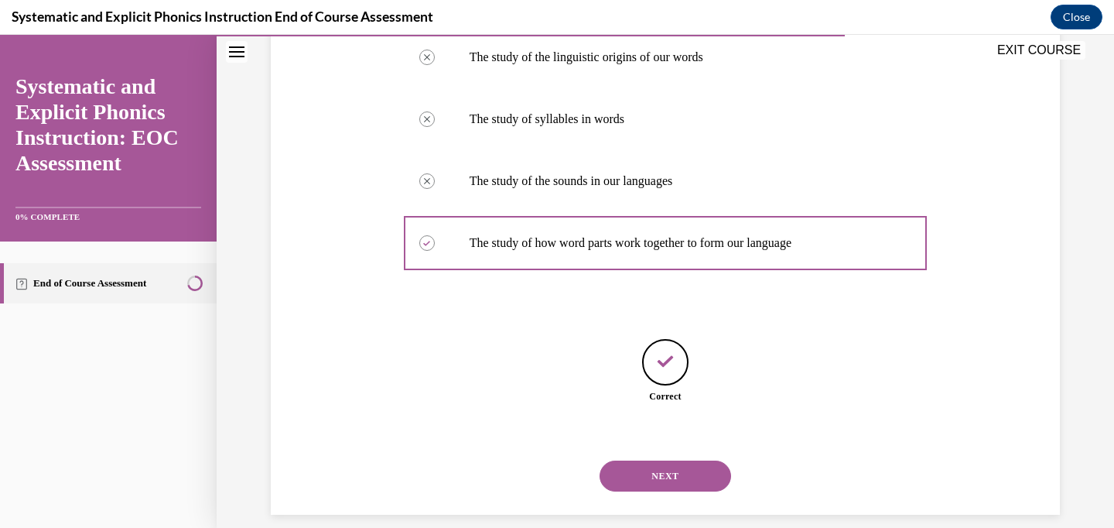
scroll to position [341, 0]
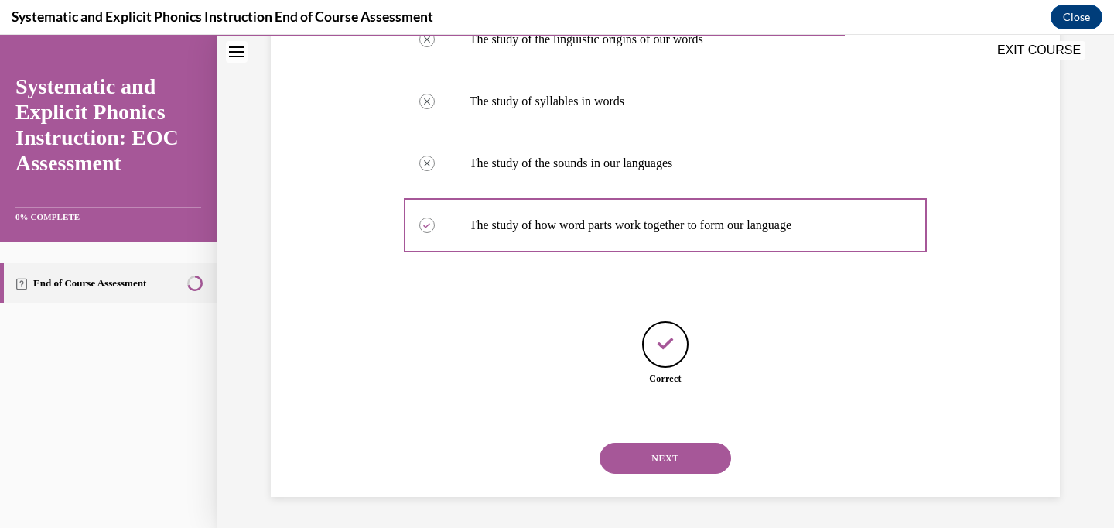
click at [685, 463] on button "NEXT" at bounding box center [666, 458] width 132 height 31
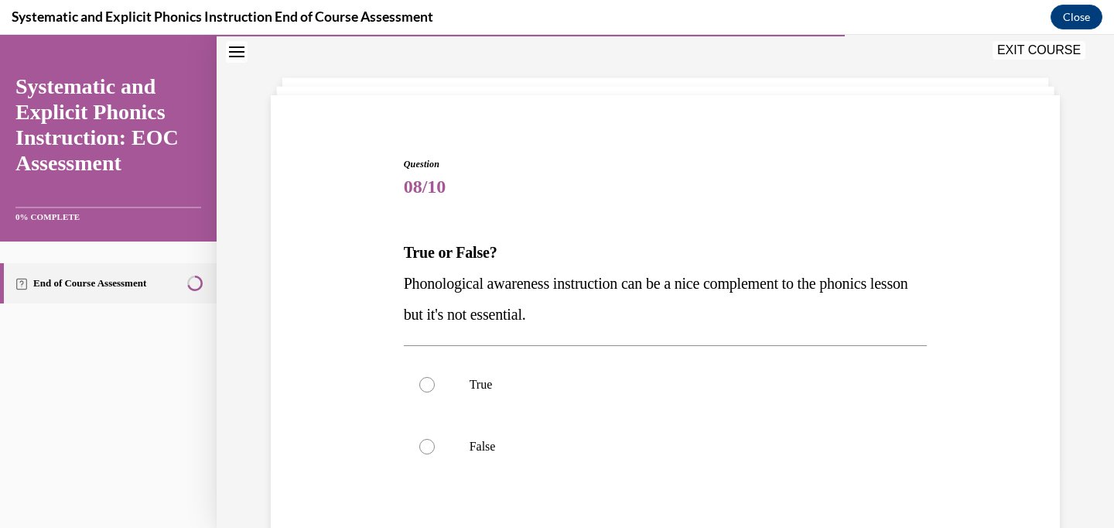
scroll to position [231, 0]
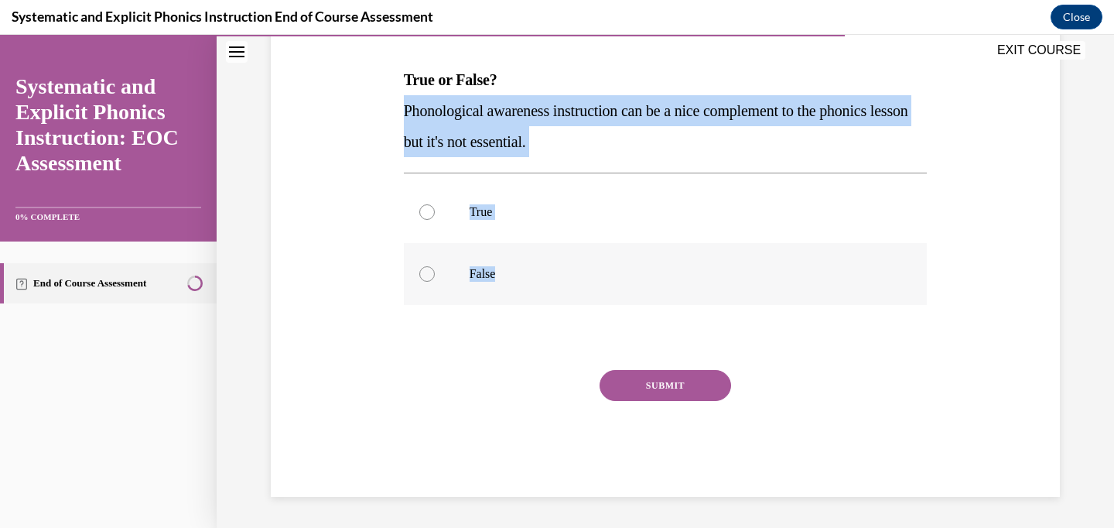
copy div "Phonological awareness instruction can be a nice complement to the phonics less…"
drag, startPoint x: 404, startPoint y: 104, endPoint x: 508, endPoint y: 274, distance: 199.0
click at [508, 274] on div "Question 08/10 True or False? Phonological awareness instruction can be a nice …" at bounding box center [666, 241] width 524 height 512
click at [496, 284] on div at bounding box center [666, 274] width 524 height 62
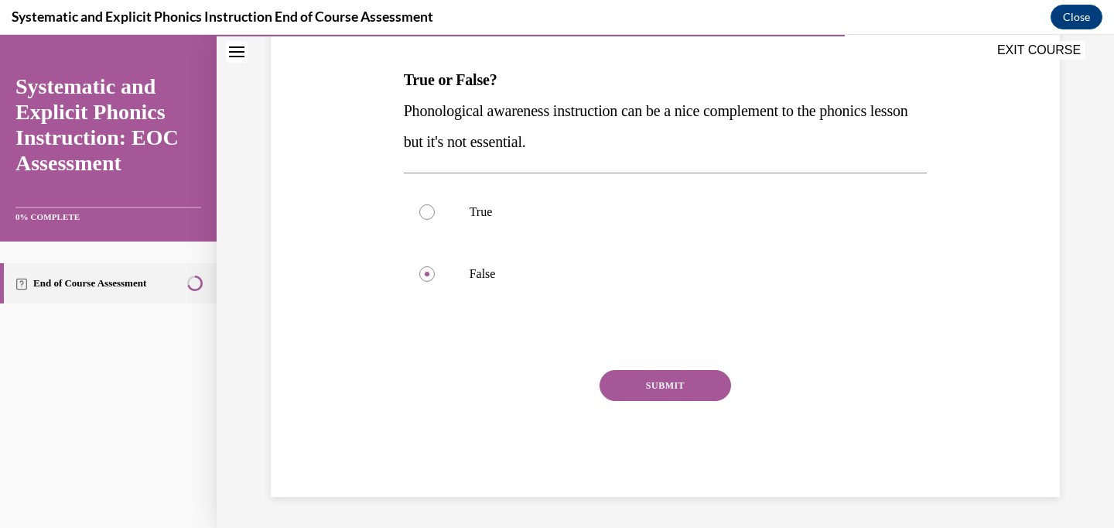
click at [702, 376] on button "SUBMIT" at bounding box center [666, 385] width 132 height 31
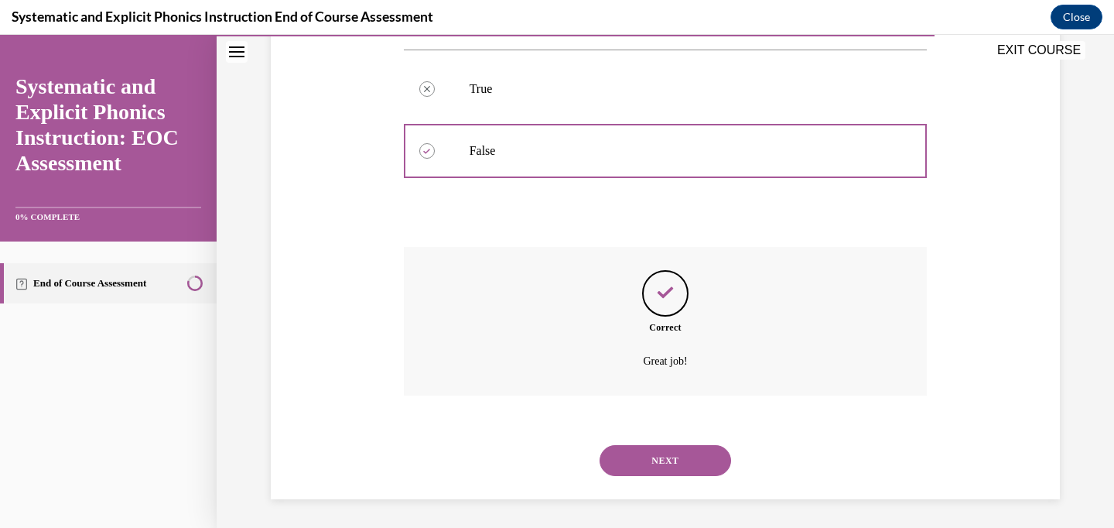
scroll to position [356, 0]
click at [680, 454] on button "NEXT" at bounding box center [666, 458] width 132 height 31
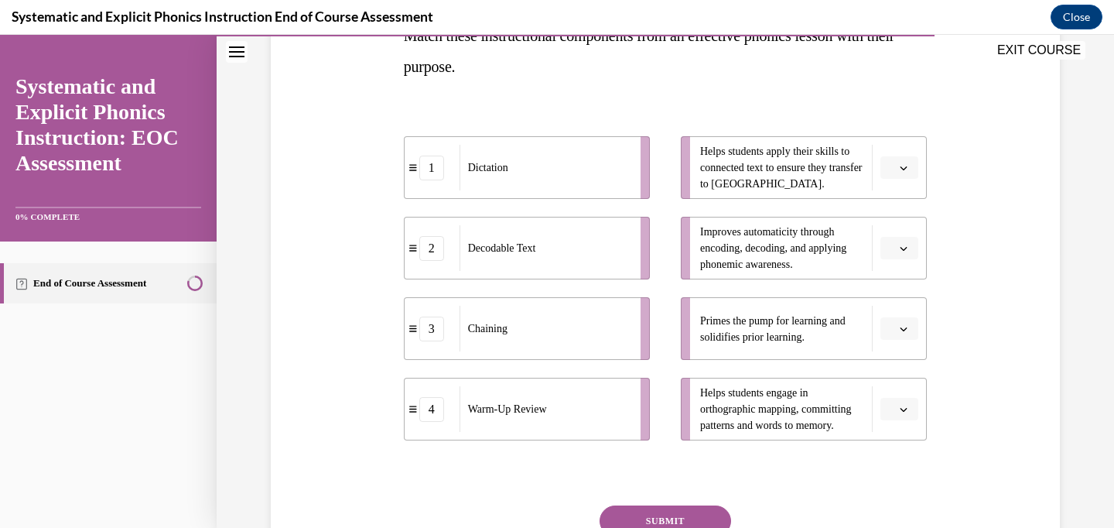
scroll to position [250, 0]
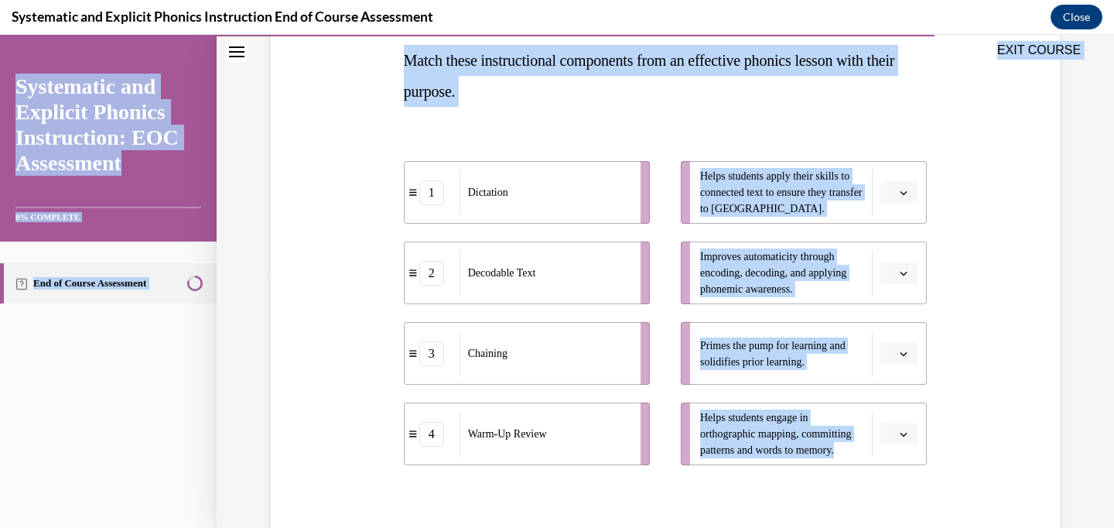
drag, startPoint x: 405, startPoint y: 60, endPoint x: 866, endPoint y: 464, distance: 613.0
click at [866, 464] on div "EXIT COURSE Systematic and Explicit Phonics Instruction: EOC Assessment 0% COMP…" at bounding box center [557, 281] width 1114 height 493
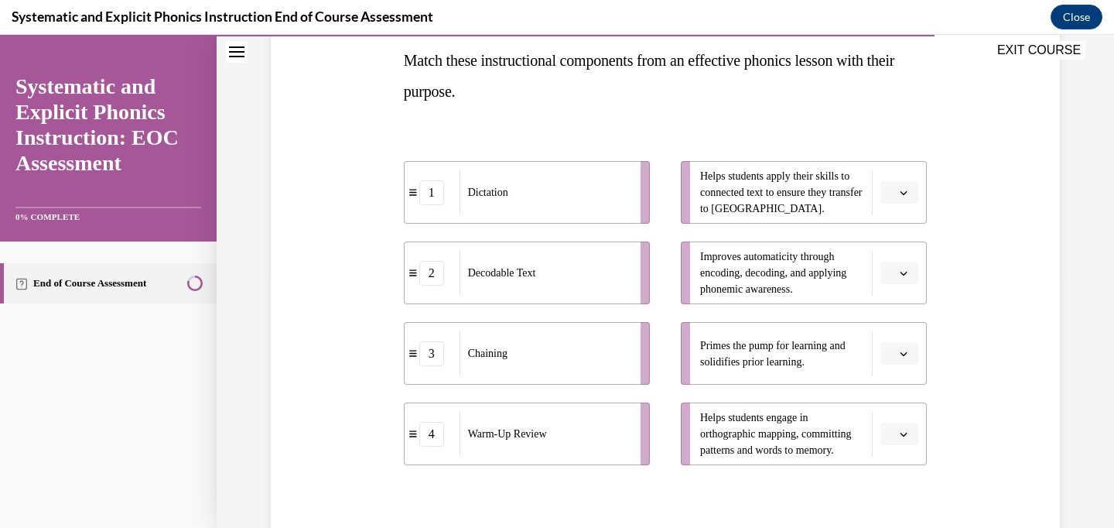
click at [712, 97] on p "Match these instructional components from an effective phonics lesson with thei…" at bounding box center [666, 76] width 524 height 62
drag, startPoint x: 472, startPoint y: 197, endPoint x: 534, endPoint y: 190, distance: 62.3
click at [534, 190] on span "Dictation" at bounding box center [552, 185] width 40 height 16
drag, startPoint x: 586, startPoint y: 207, endPoint x: 506, endPoint y: 207, distance: 79.7
click at [506, 207] on div "Dictation" at bounding box center [497, 192] width 171 height 46
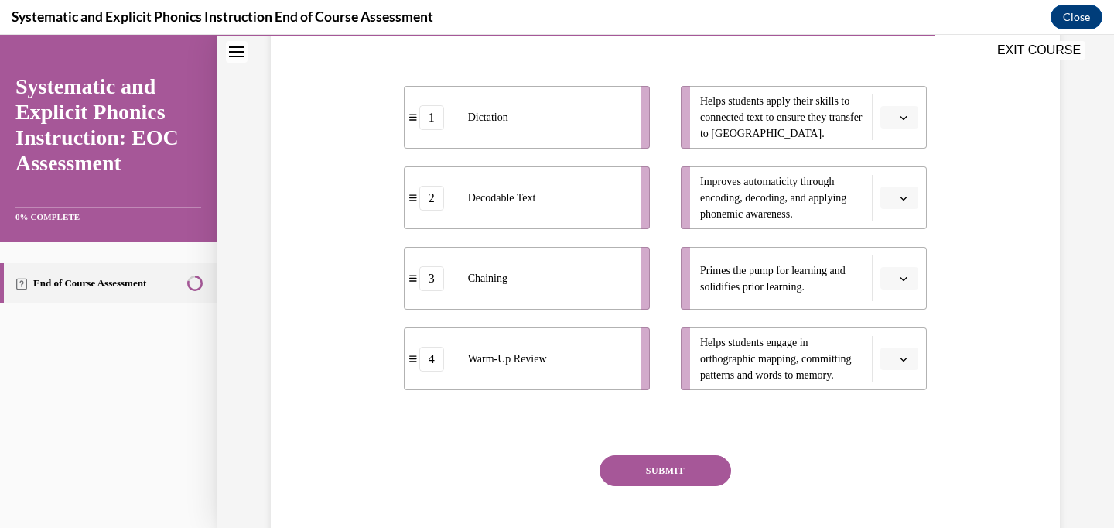
scroll to position [326, 0]
click at [900, 276] on icon "button" at bounding box center [904, 277] width 8 height 8
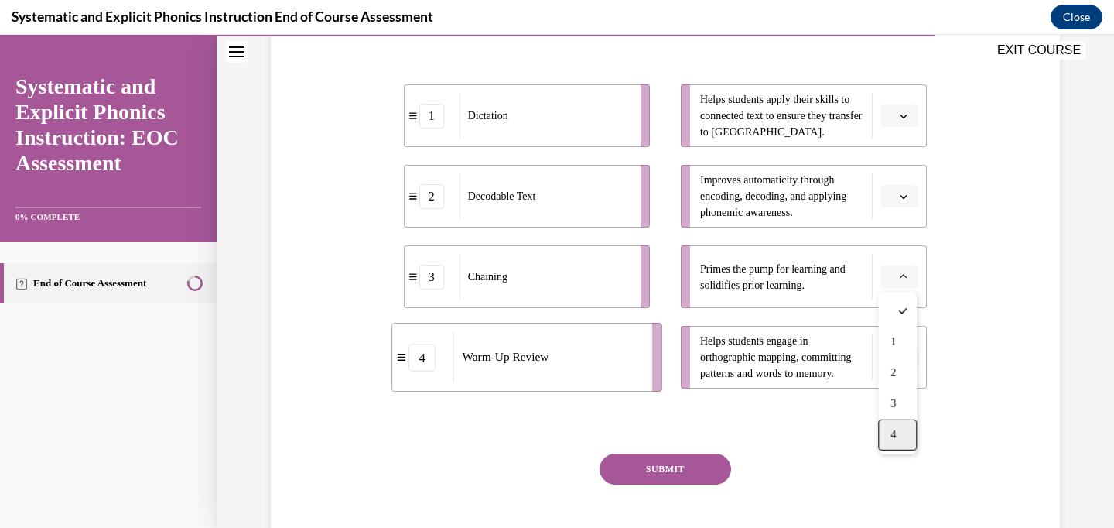
click at [901, 442] on div "4" at bounding box center [897, 434] width 39 height 31
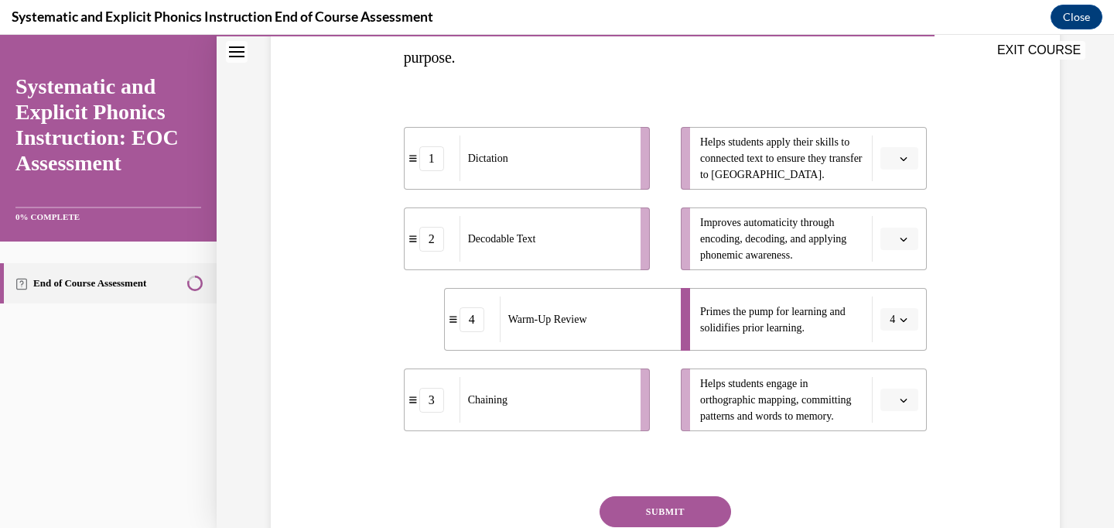
scroll to position [282, 0]
click at [910, 158] on button "button" at bounding box center [899, 160] width 38 height 23
click at [898, 285] on div "3" at bounding box center [897, 287] width 39 height 31
click at [890, 234] on span "Please select an option" at bounding box center [892, 240] width 5 height 15
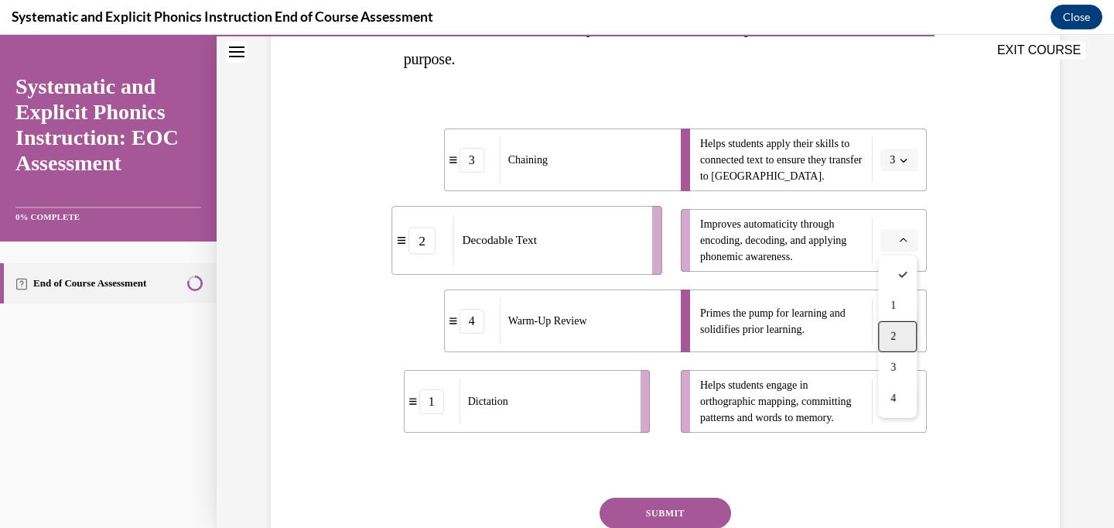
click at [903, 325] on div "2" at bounding box center [897, 336] width 39 height 31
click at [897, 394] on button "button" at bounding box center [899, 401] width 38 height 23
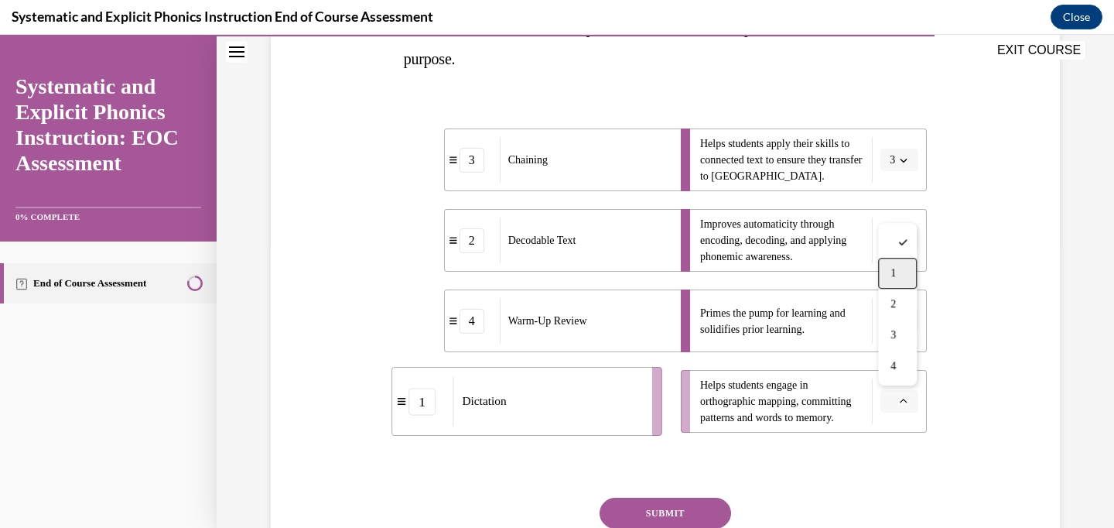
click at [901, 264] on div "1" at bounding box center [897, 273] width 39 height 31
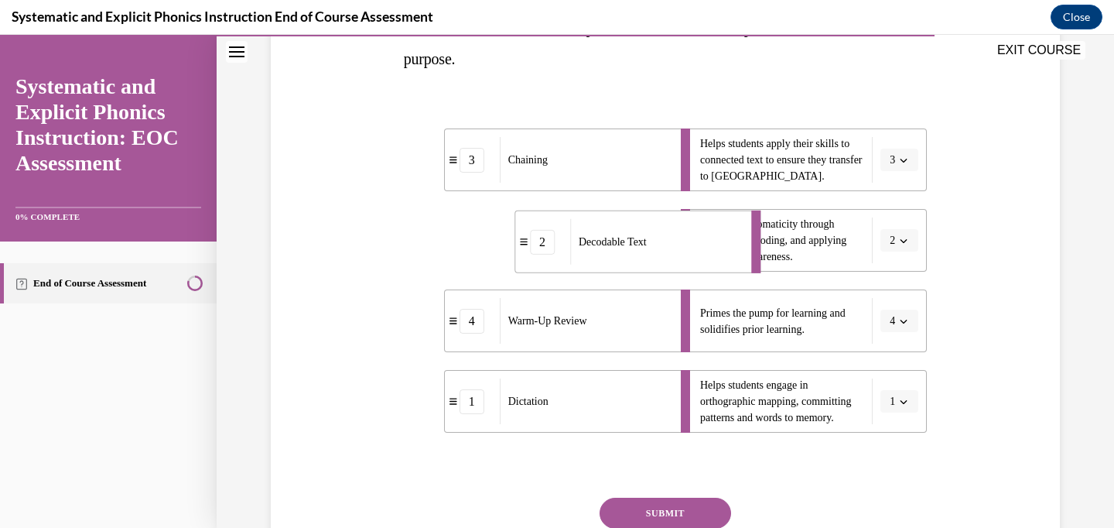
drag, startPoint x: 511, startPoint y: 248, endPoint x: 564, endPoint y: 250, distance: 53.4
click at [570, 250] on div "Decodable Text" at bounding box center [655, 242] width 171 height 46
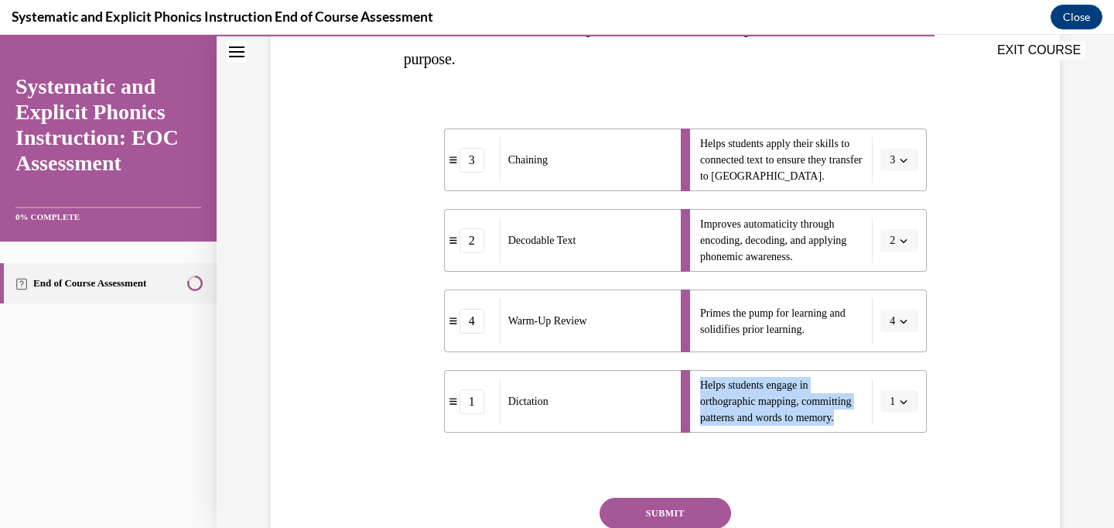
copy span "Helps students engage in orthographic mapping, committing patterns and words to…"
drag, startPoint x: 702, startPoint y: 385, endPoint x: 853, endPoint y: 417, distance: 154.3
click at [853, 417] on span "Helps students engage in orthographic mapping, committing patterns and words to…" at bounding box center [782, 401] width 164 height 49
click at [559, 464] on div at bounding box center [666, 465] width 524 height 19
click at [663, 497] on button "SUBMIT" at bounding box center [666, 512] width 132 height 31
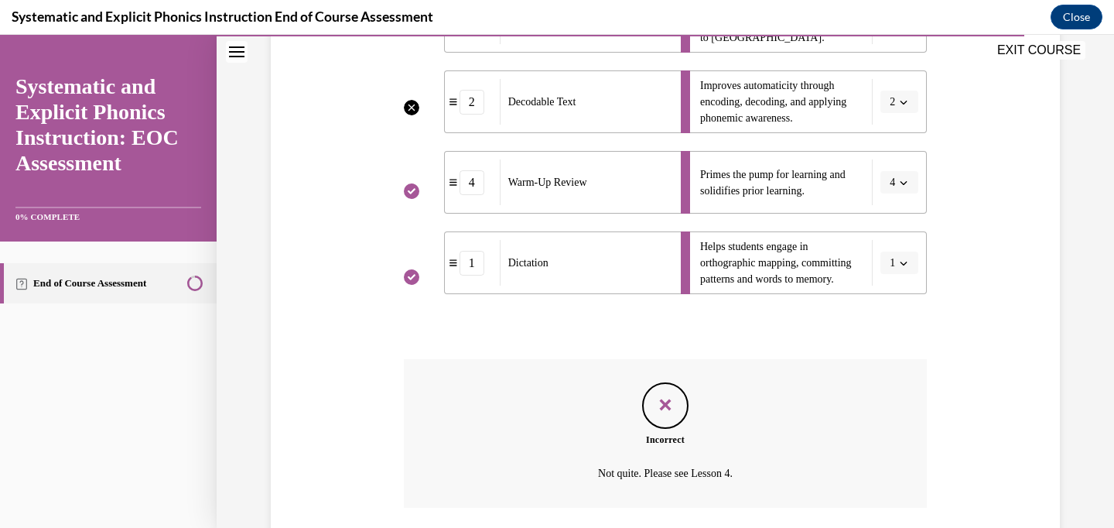
scroll to position [535, 0]
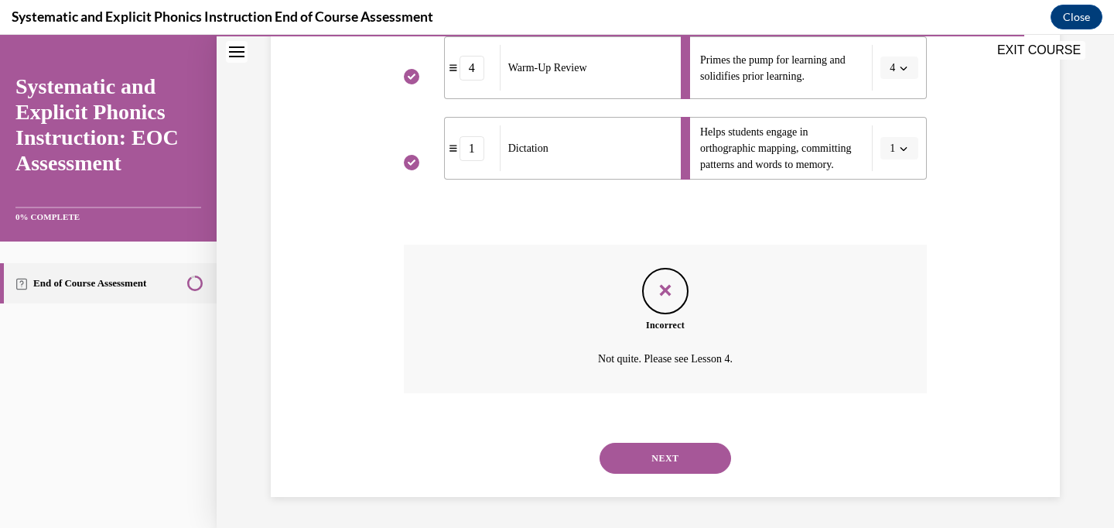
click at [675, 454] on button "NEXT" at bounding box center [666, 458] width 132 height 31
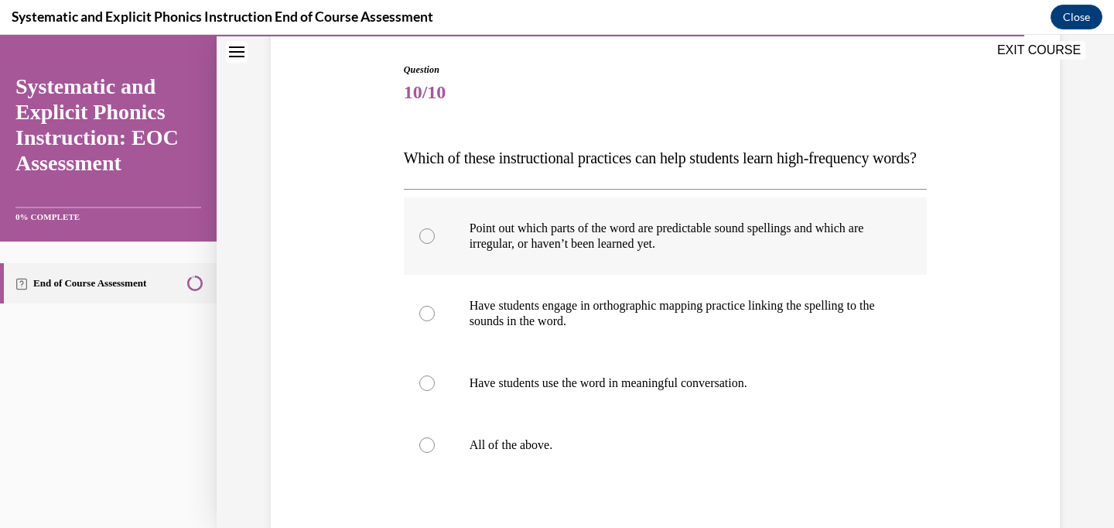
scroll to position [205, 0]
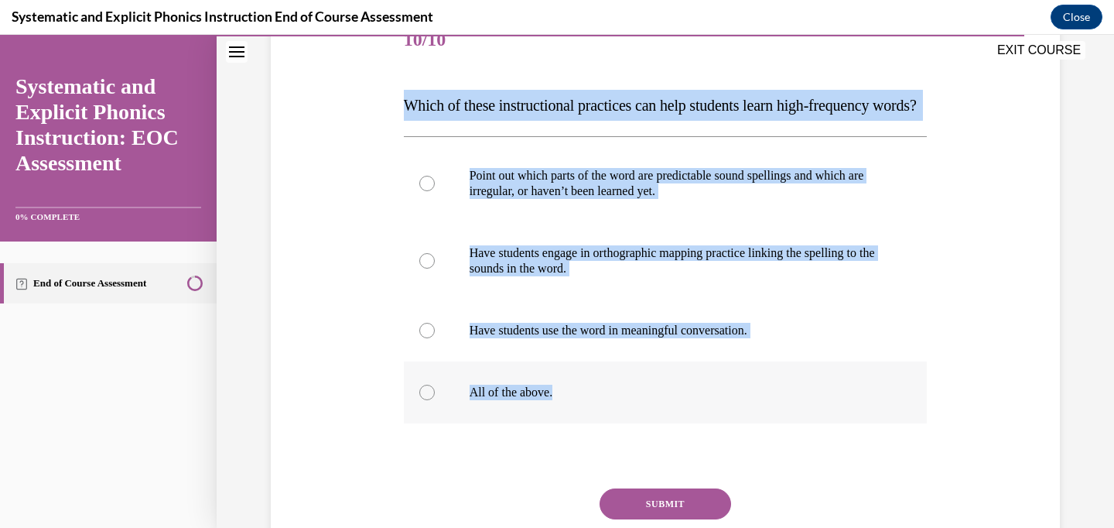
drag, startPoint x: 405, startPoint y: 100, endPoint x: 564, endPoint y: 426, distance: 362.6
click at [564, 426] on div "Question 10/10 Which of these instructional practices can help students learn h…" at bounding box center [666, 312] width 524 height 605
click at [583, 423] on div at bounding box center [666, 392] width 524 height 62
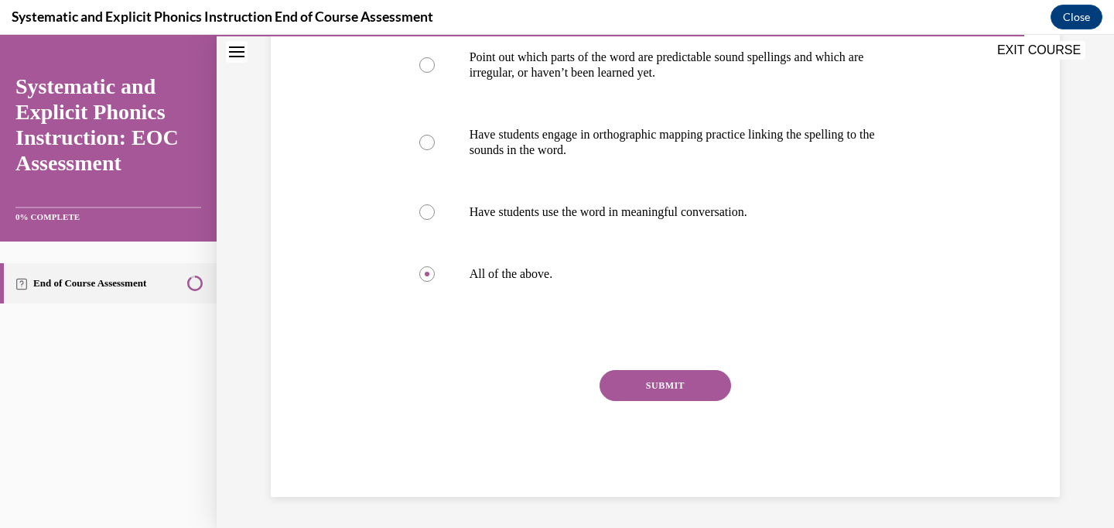
click at [662, 381] on button "SUBMIT" at bounding box center [666, 385] width 132 height 31
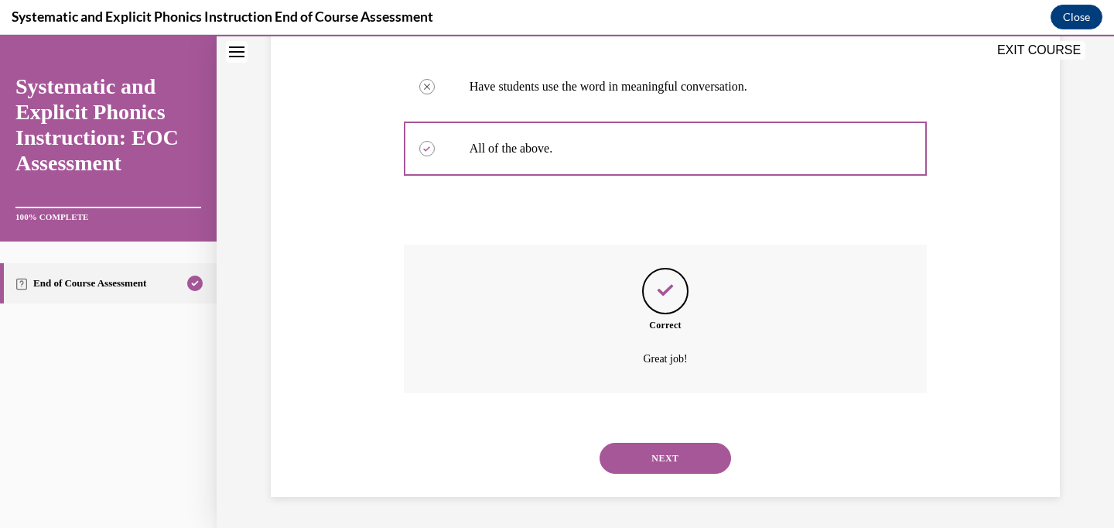
scroll to position [480, 0]
click at [668, 453] on button "NEXT" at bounding box center [666, 458] width 132 height 31
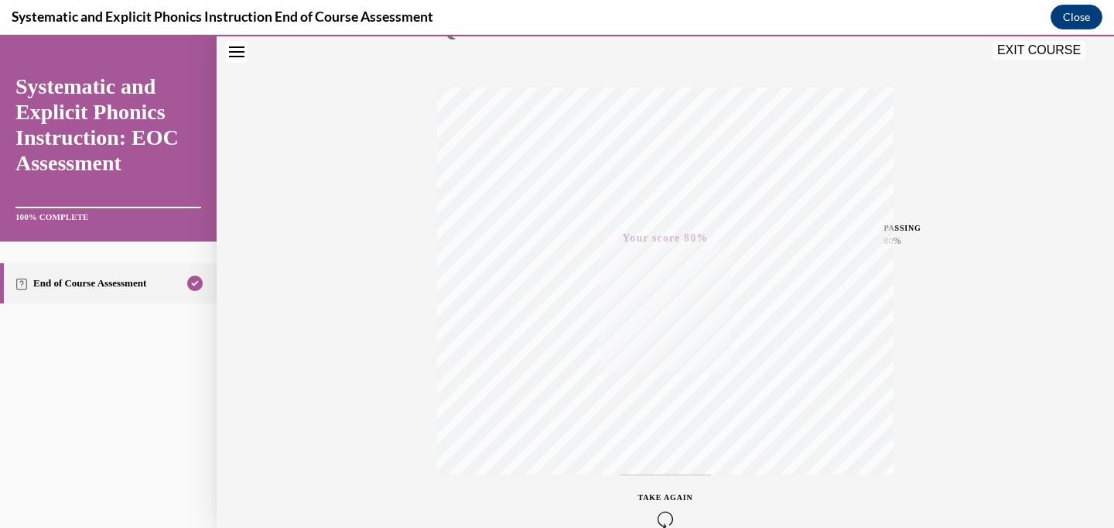
scroll to position [300, 0]
click at [1039, 44] on button "EXIT COURSE" at bounding box center [1039, 50] width 93 height 19
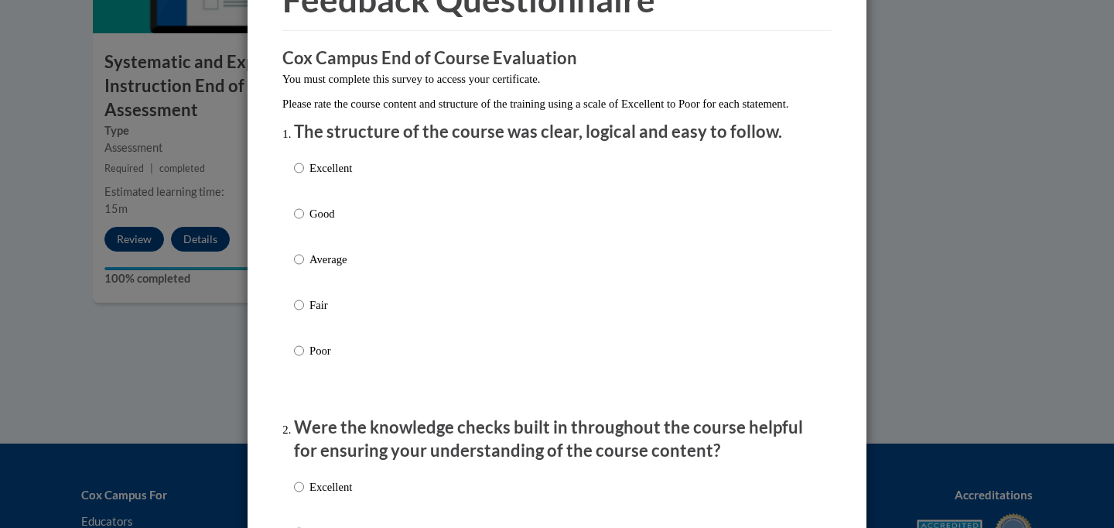
scroll to position [97, 0]
click at [348, 175] on p "Excellent" at bounding box center [330, 166] width 43 height 17
click at [304, 175] on input "Excellent" at bounding box center [299, 166] width 10 height 17
radio input "true"
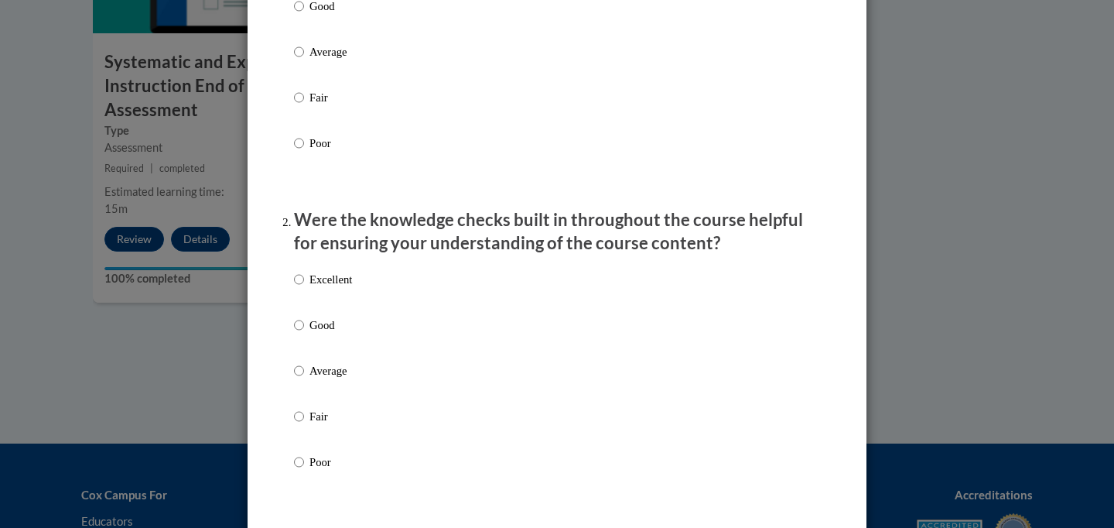
click at [340, 288] on p "Excellent" at bounding box center [330, 279] width 43 height 17
click at [304, 288] on input "Excellent" at bounding box center [299, 279] width 10 height 17
radio input "true"
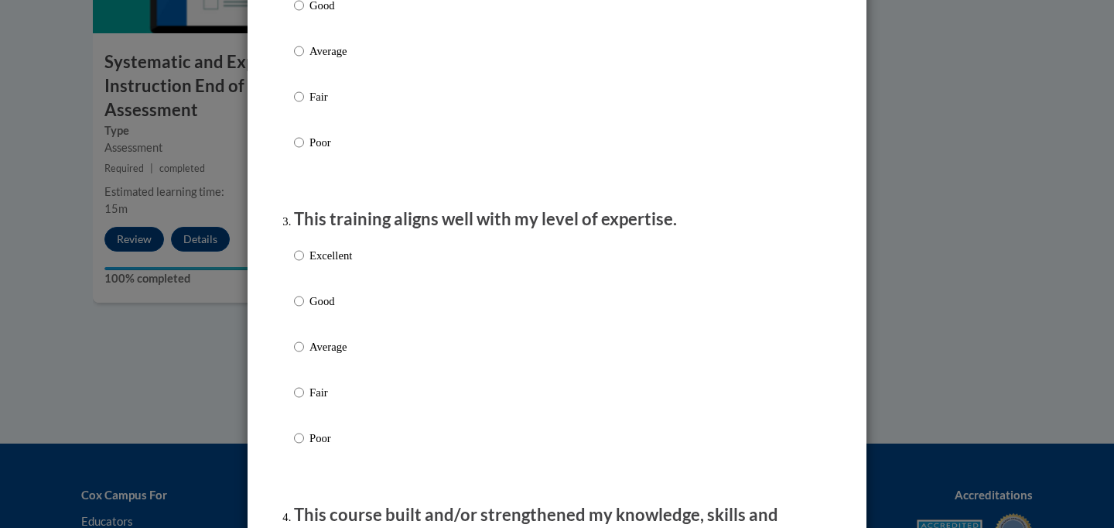
scroll to position [836, 0]
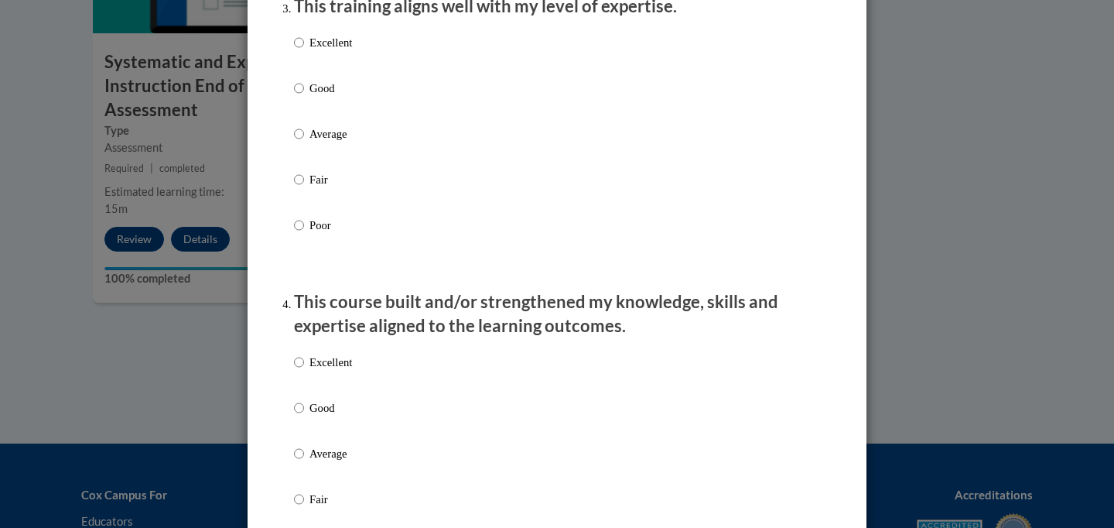
click at [340, 371] on p "Excellent" at bounding box center [330, 362] width 43 height 17
click at [304, 371] on input "Excellent" at bounding box center [299, 362] width 10 height 17
radio input "true"
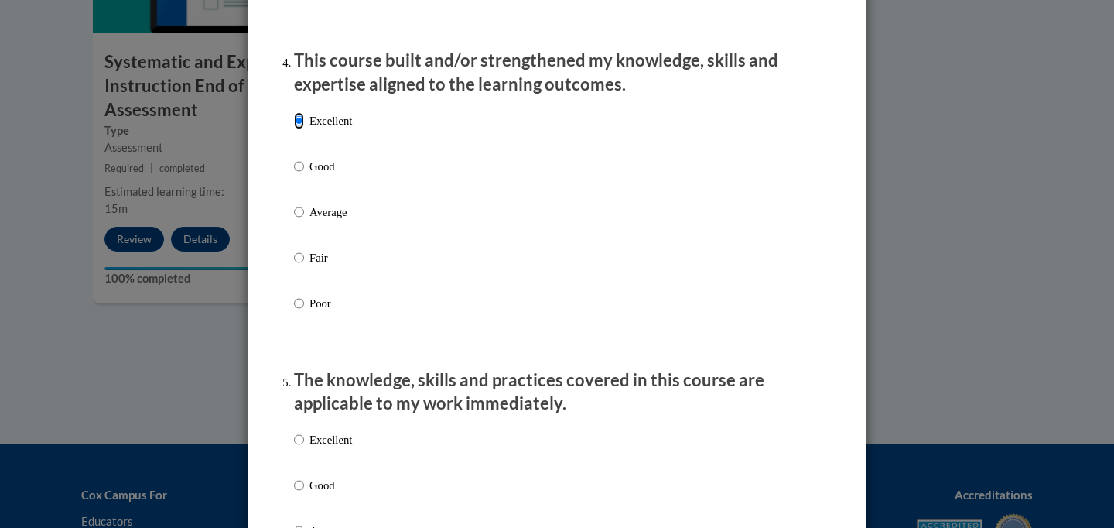
scroll to position [1301, 0]
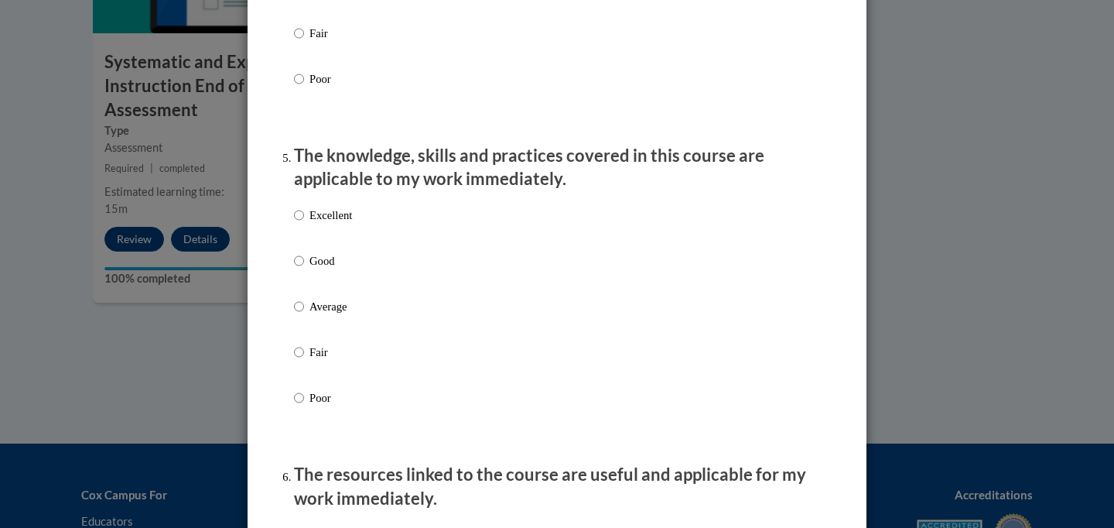
click at [334, 224] on p "Excellent" at bounding box center [330, 215] width 43 height 17
click at [304, 224] on input "Excellent" at bounding box center [299, 215] width 10 height 17
radio input "true"
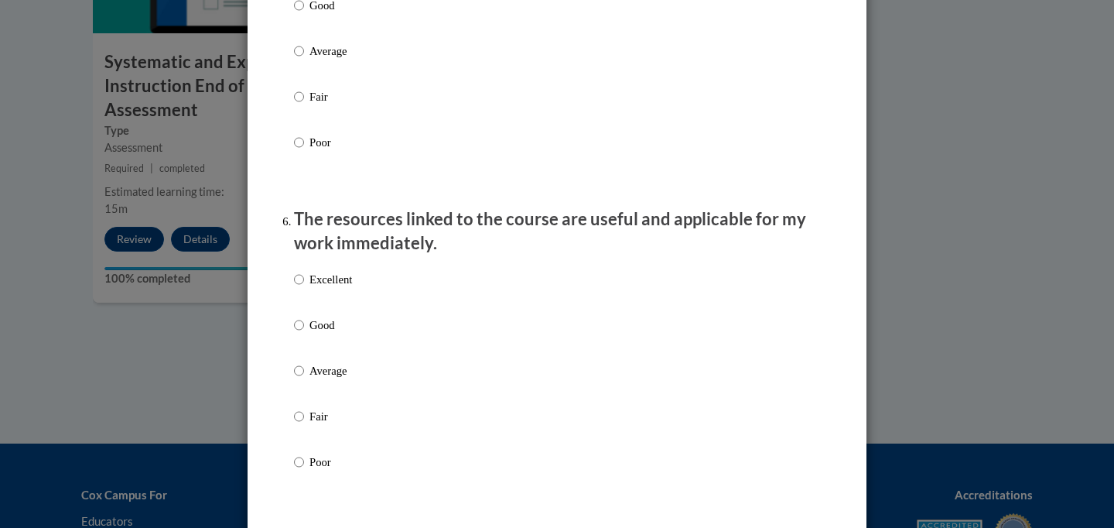
scroll to position [1570, 0]
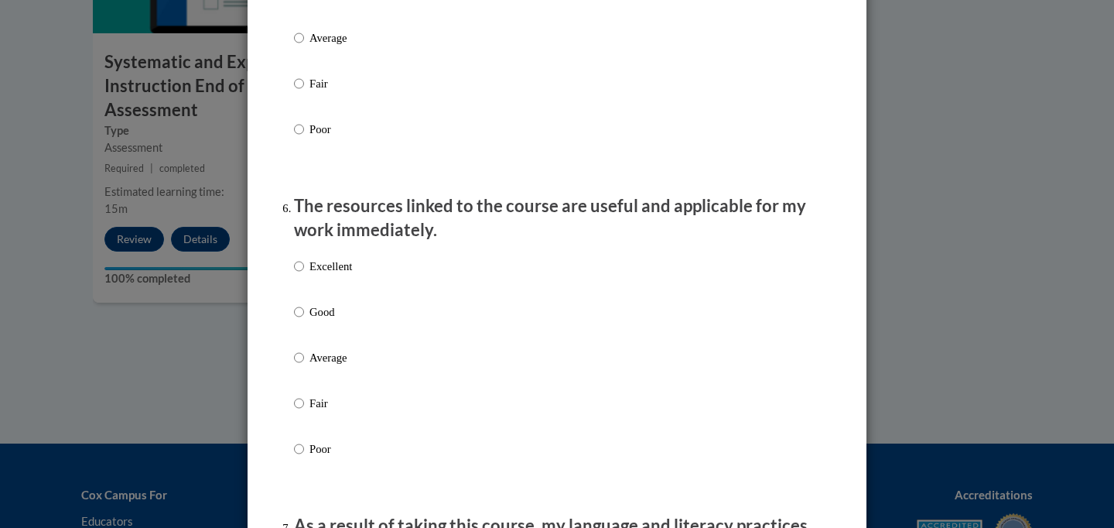
click at [338, 275] on p "Excellent" at bounding box center [330, 266] width 43 height 17
click at [304, 275] on input "Excellent" at bounding box center [299, 266] width 10 height 17
radio input "true"
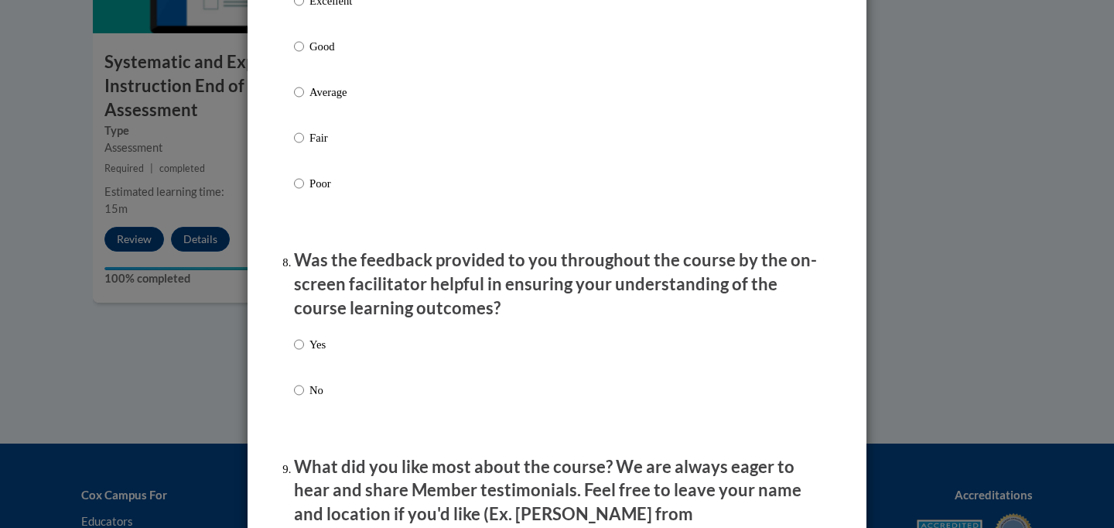
scroll to position [2097, 0]
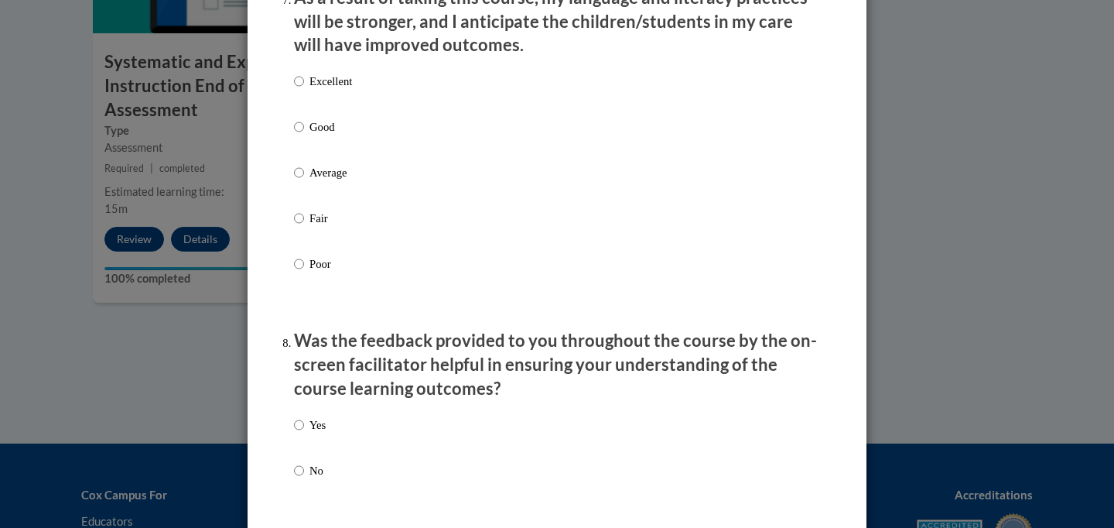
click at [340, 90] on p "Excellent" at bounding box center [330, 81] width 43 height 17
click at [304, 90] on input "Excellent" at bounding box center [299, 81] width 10 height 17
radio input "true"
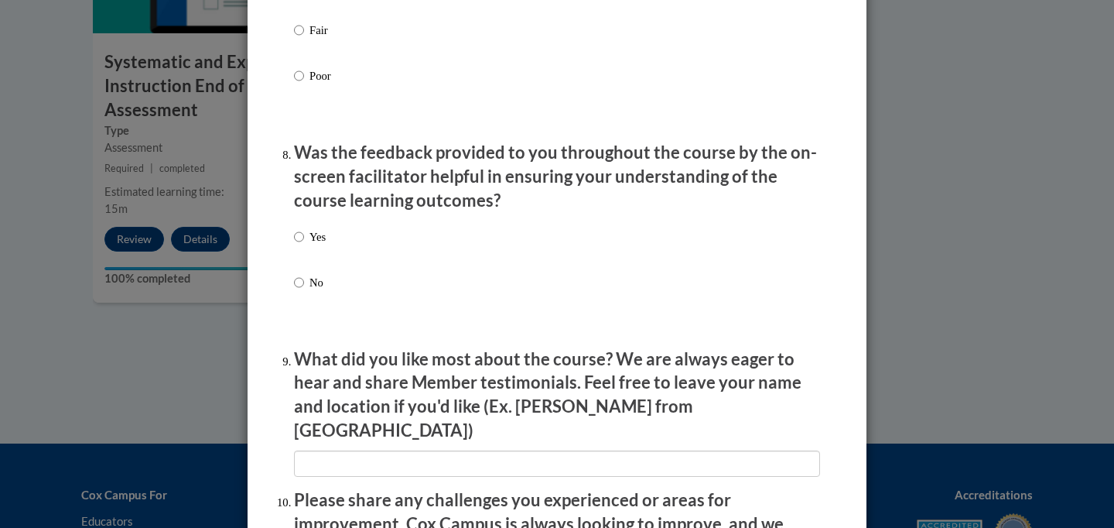
scroll to position [2364, 0]
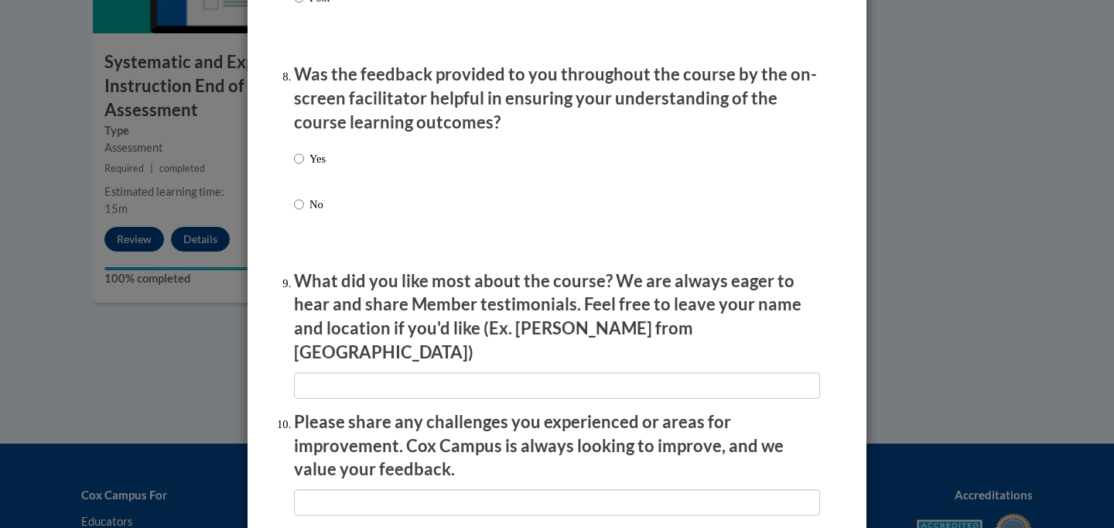
click at [312, 167] on p "Yes" at bounding box center [317, 158] width 16 height 17
click at [304, 167] on input "Yes" at bounding box center [299, 158] width 10 height 17
radio input "true"
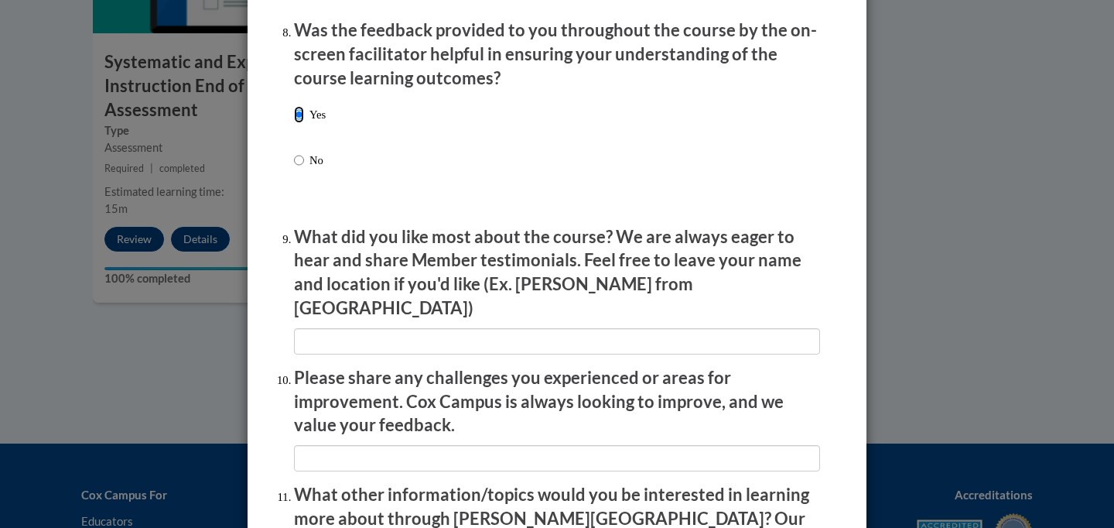
scroll to position [2425, 0]
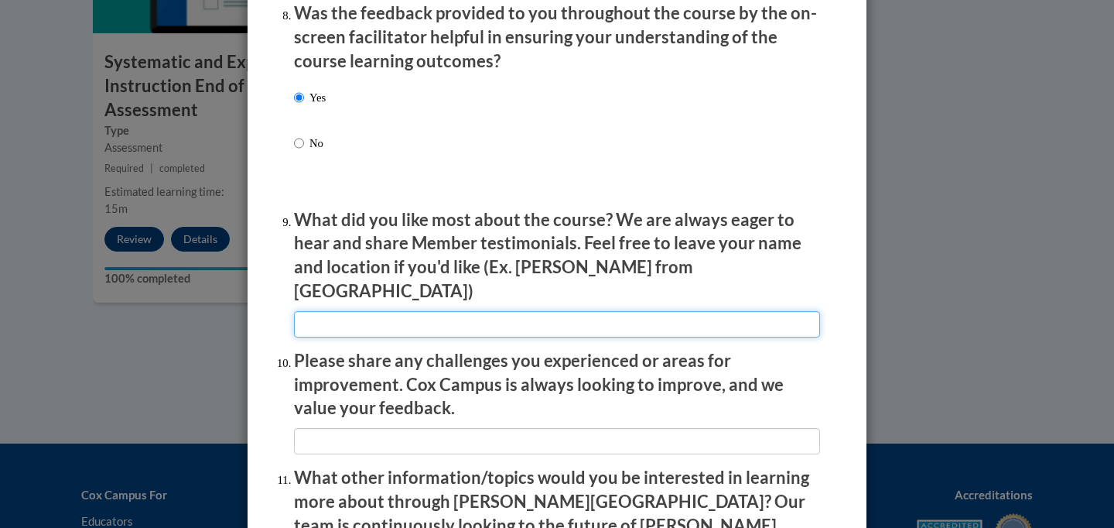
click at [463, 311] on input "textbox" at bounding box center [557, 324] width 526 height 26
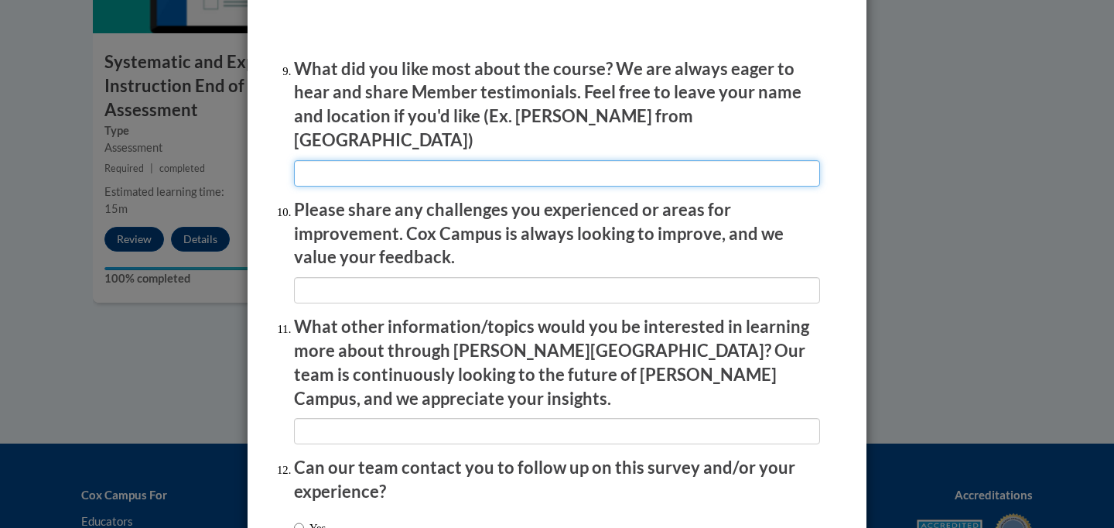
scroll to position [2691, 0]
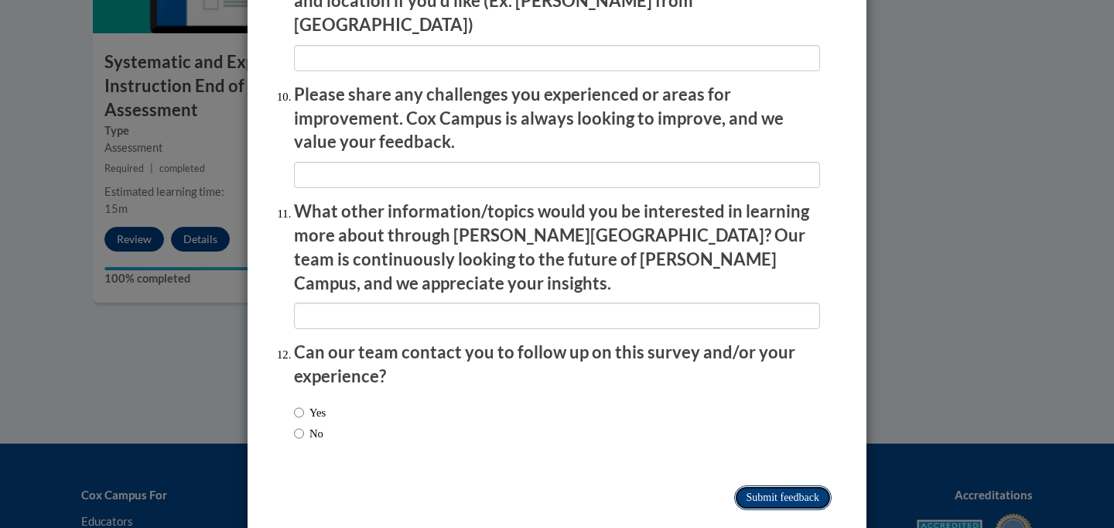
click at [764, 485] on input "Submit feedback" at bounding box center [782, 497] width 97 height 25
